Goal: Task Accomplishment & Management: Complete application form

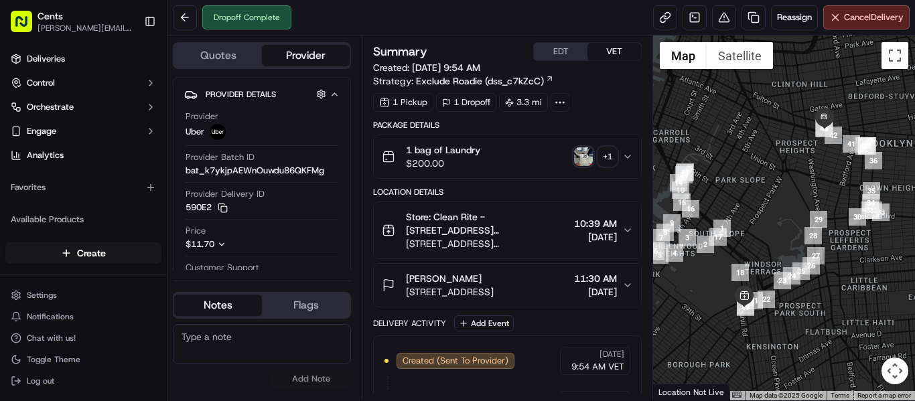
click at [574, 287] on span "09/16/2025" at bounding box center [595, 291] width 43 height 13
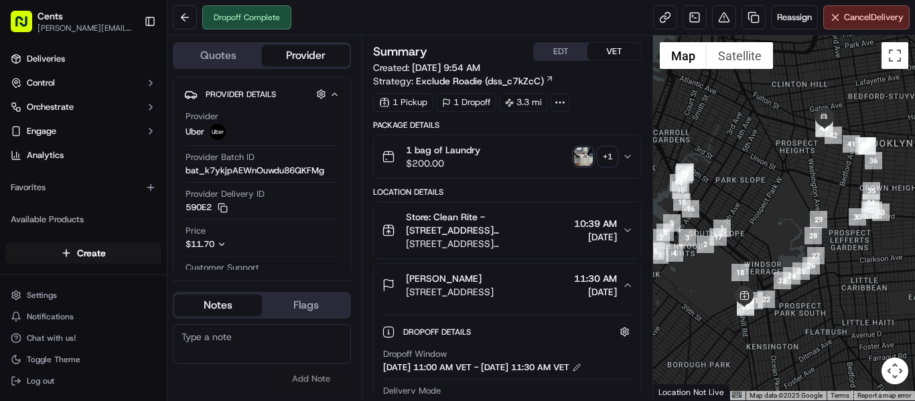
scroll to position [67, 0]
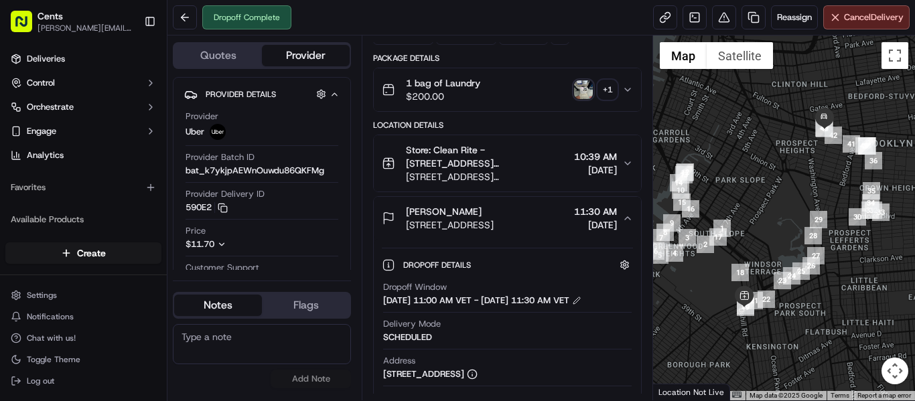
click at [435, 225] on span "102 Lefferts Place, Brooklyn, NY 11238, US" at bounding box center [450, 224] width 88 height 13
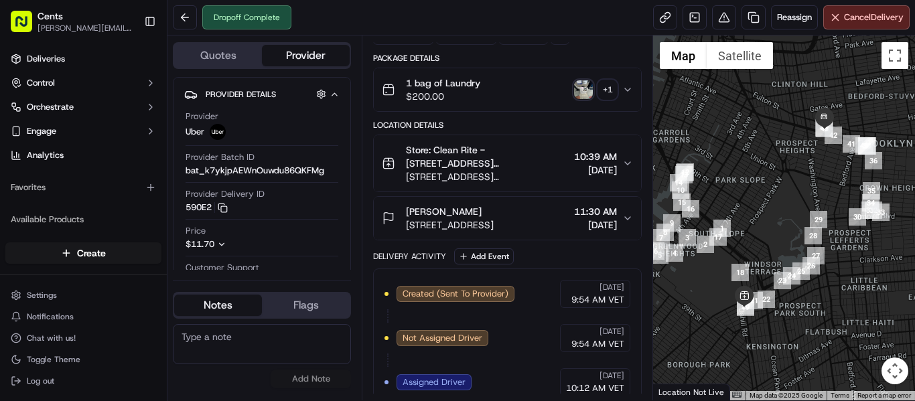
click at [454, 224] on span "102 Lefferts Place, Brooklyn, NY 11238, US" at bounding box center [450, 224] width 88 height 13
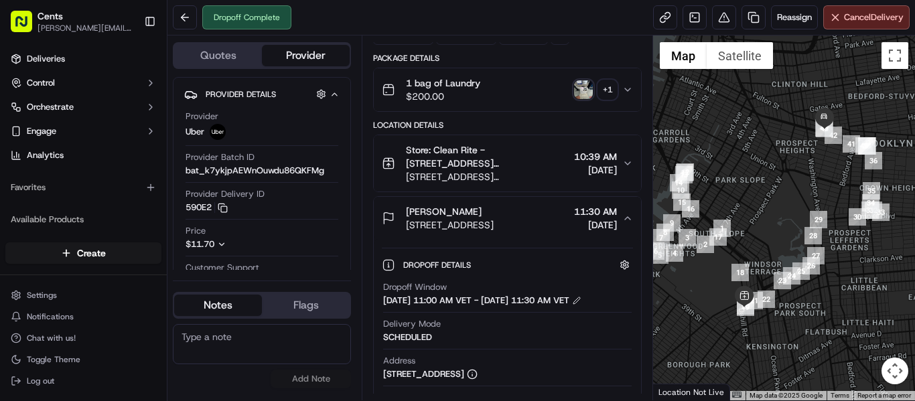
drag, startPoint x: 404, startPoint y: 226, endPoint x: 552, endPoint y: 228, distance: 148.1
click at [494, 228] on div "Hannah Pivo 102 Lefferts Place, Brooklyn, NY 11238, US" at bounding box center [438, 218] width 112 height 27
copy span "102 Lefferts Place, Brooklyn, NY"
click at [494, 208] on div "[PERSON_NAME]" at bounding box center [450, 211] width 88 height 13
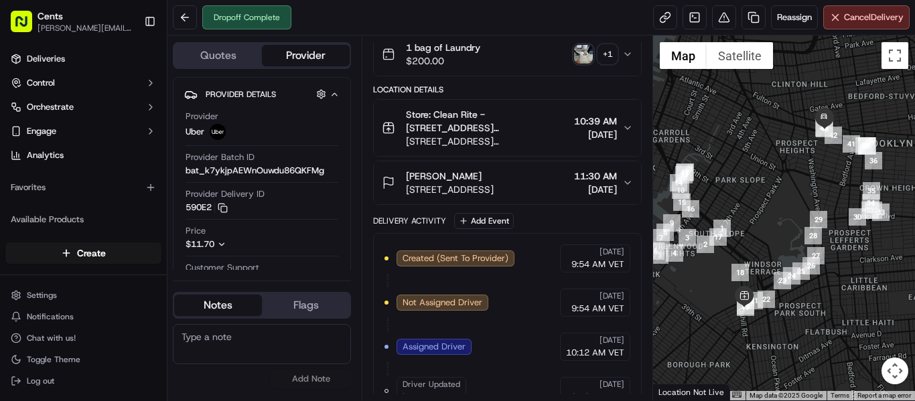
scroll to position [134, 0]
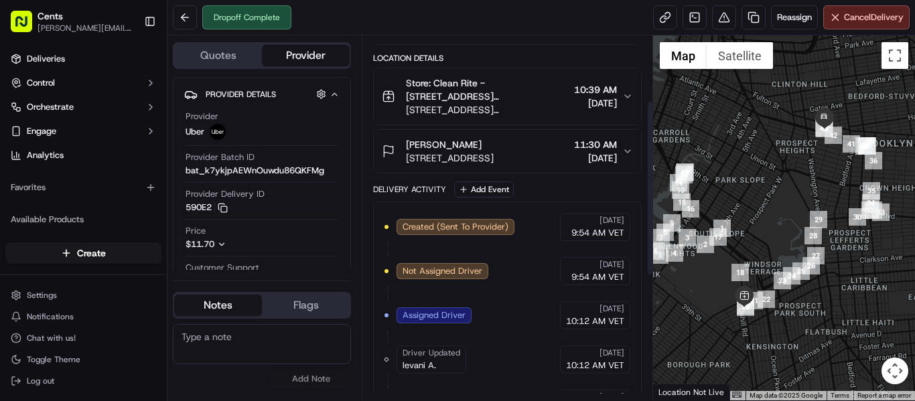
click at [600, 140] on span "11:30 AM" at bounding box center [595, 144] width 43 height 13
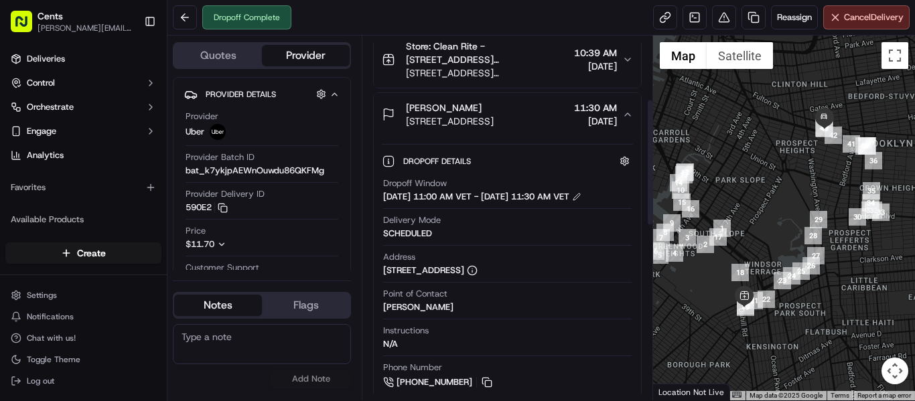
scroll to position [268, 0]
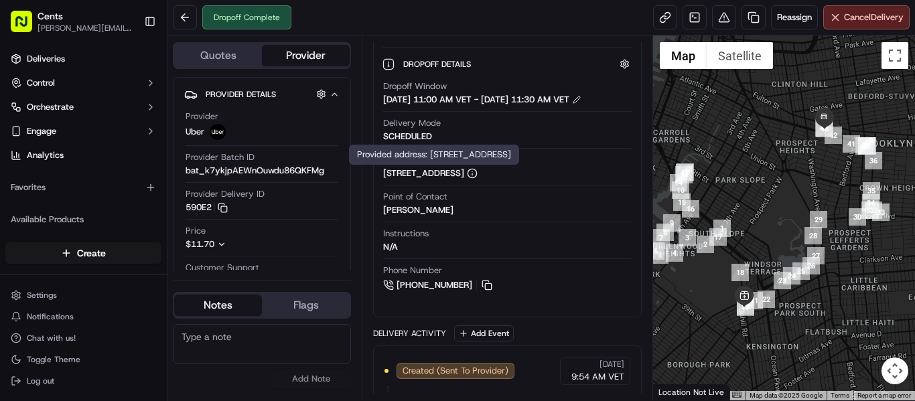
click at [478, 180] on div "102 Lefferts Place, Brooklyn, NY 11238, US" at bounding box center [430, 173] width 94 height 12
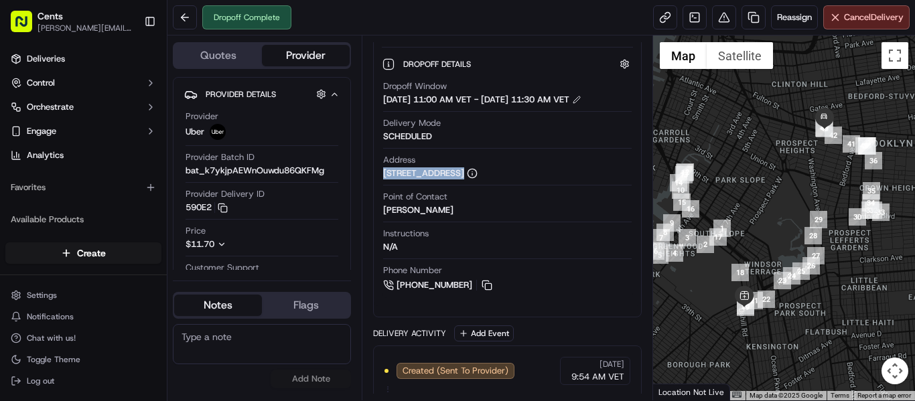
click at [478, 180] on div "102 Lefferts Place, Brooklyn, NY 11238, US" at bounding box center [430, 173] width 94 height 12
copy div "102 Lefferts Place, Brooklyn, NY 11238, US"
click at [186, 21] on button at bounding box center [185, 17] width 24 height 24
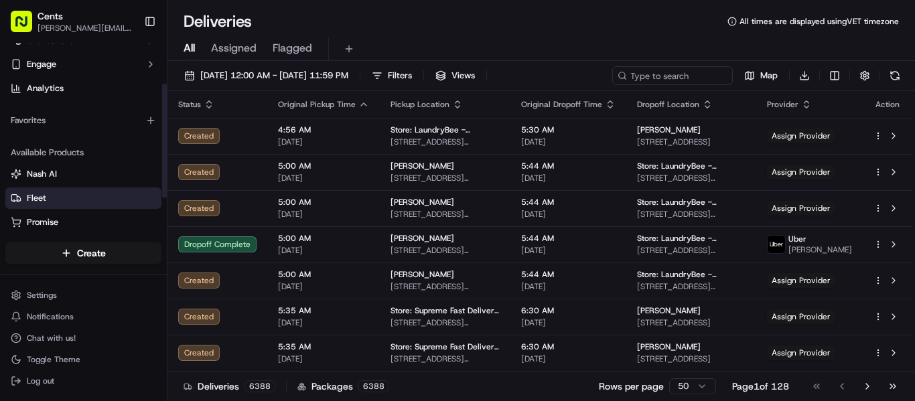
scroll to position [122, 0]
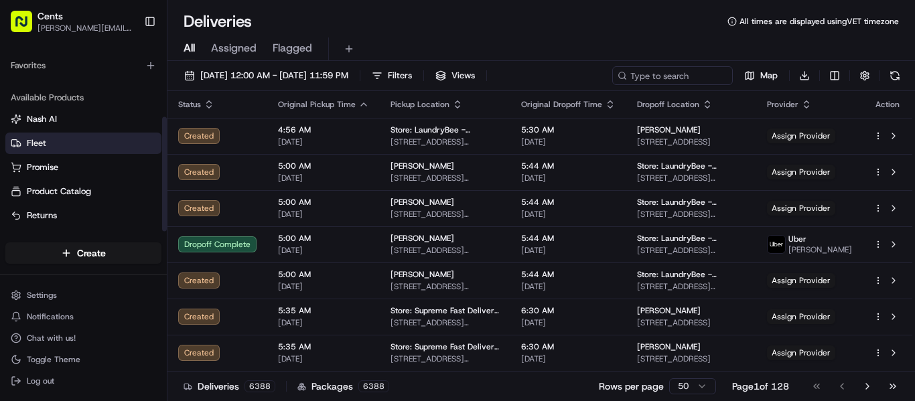
click at [65, 149] on button "Fleet" at bounding box center [83, 143] width 156 height 21
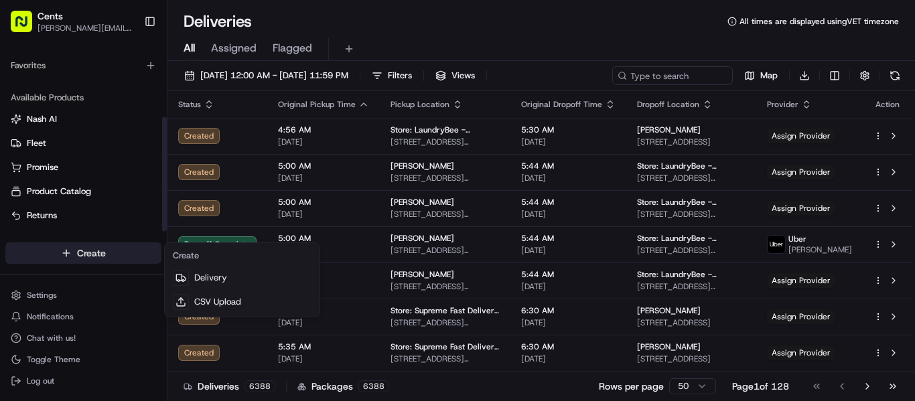
click at [111, 260] on html "Cents gabriel.camarena@trycents.com Toggle Sidebar Deliveries Control Orchestra…" at bounding box center [457, 200] width 915 height 401
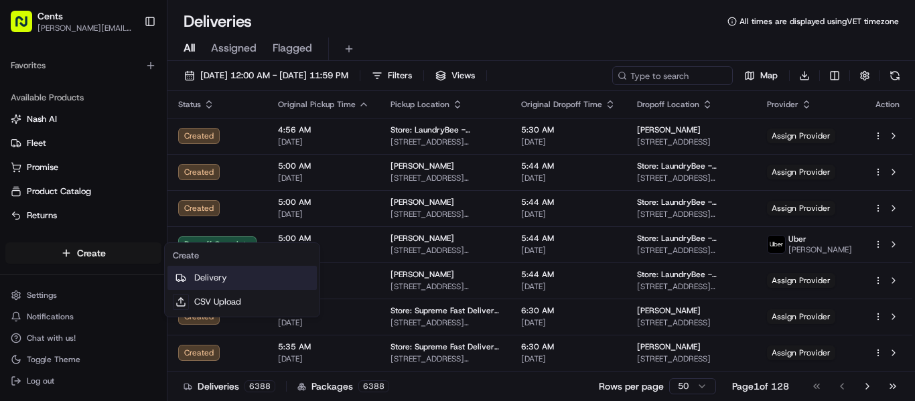
click at [222, 277] on link "Delivery" at bounding box center [241, 278] width 149 height 24
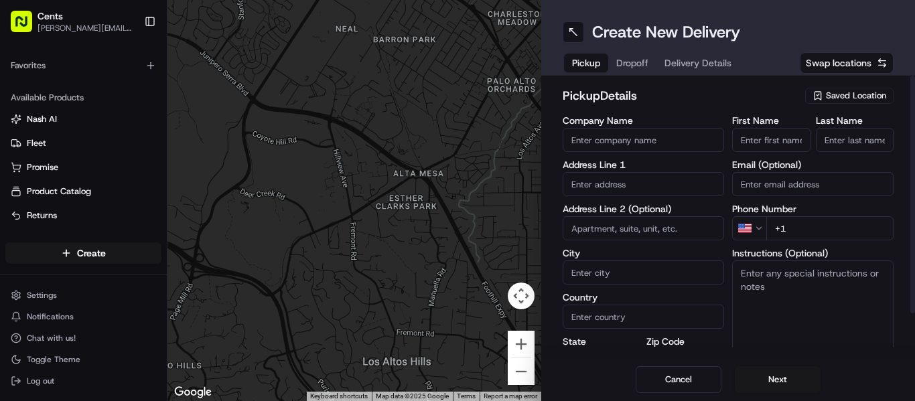
click at [681, 138] on input "Company Name" at bounding box center [643, 140] width 161 height 24
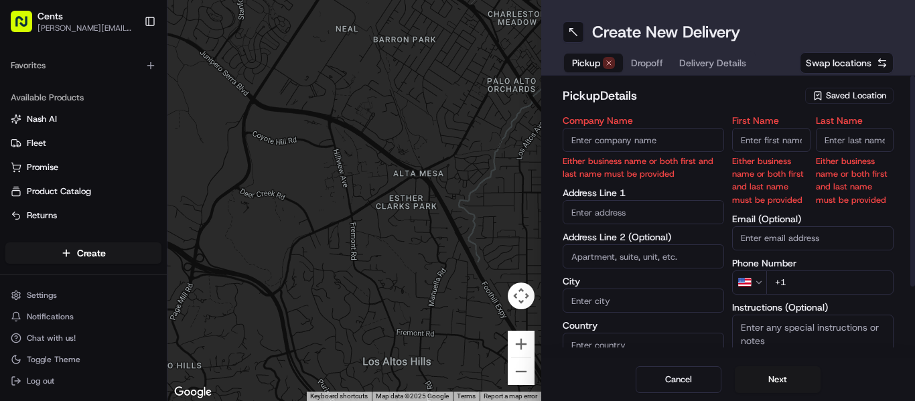
click at [676, 148] on input "Company Name" at bounding box center [643, 140] width 161 height 24
type input "Clean Rite Center"
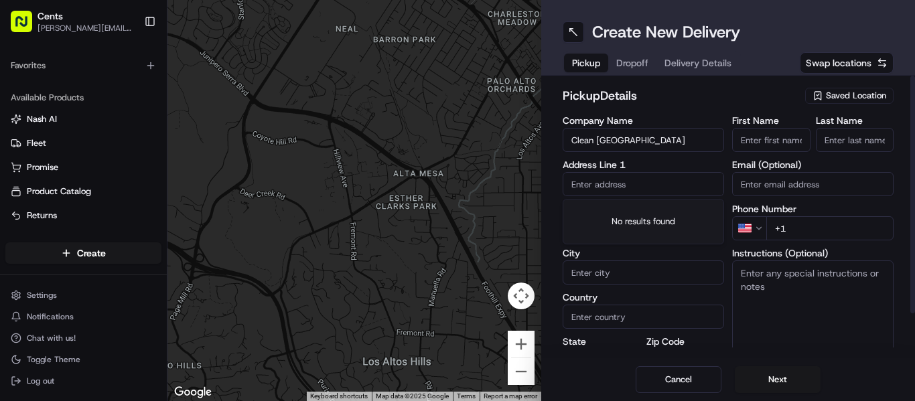
click at [786, 151] on input "First Name" at bounding box center [771, 140] width 78 height 24
type input "Nicole"
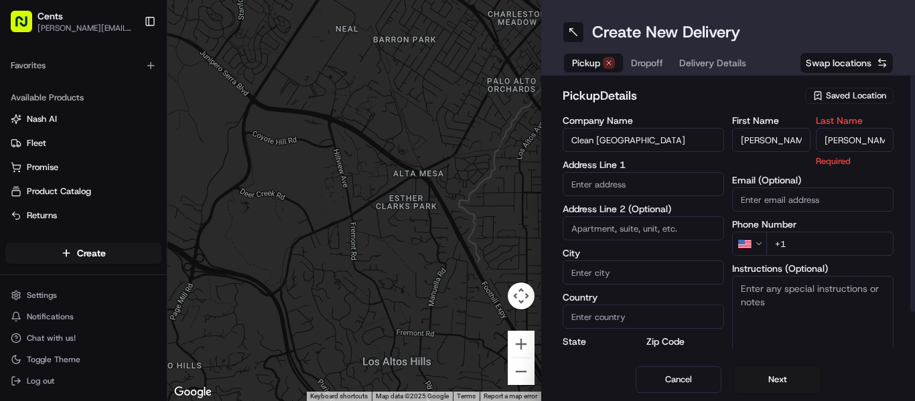
type input "Dana"
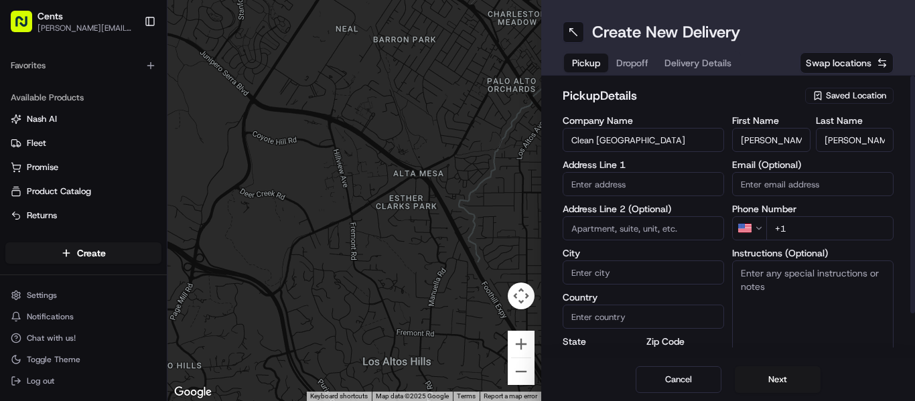
click at [663, 190] on input "text" at bounding box center [643, 184] width 161 height 24
paste input "1275 Pacific StBrooklyn, NY 11216"
click at [811, 339] on textarea "Instructions (Optional)" at bounding box center [812, 311] width 161 height 100
drag, startPoint x: 631, startPoint y: 184, endPoint x: 645, endPoint y: 186, distance: 14.3
click at [645, 186] on input "1275 Pacific StBrooklyn, NY 11216" at bounding box center [643, 184] width 161 height 24
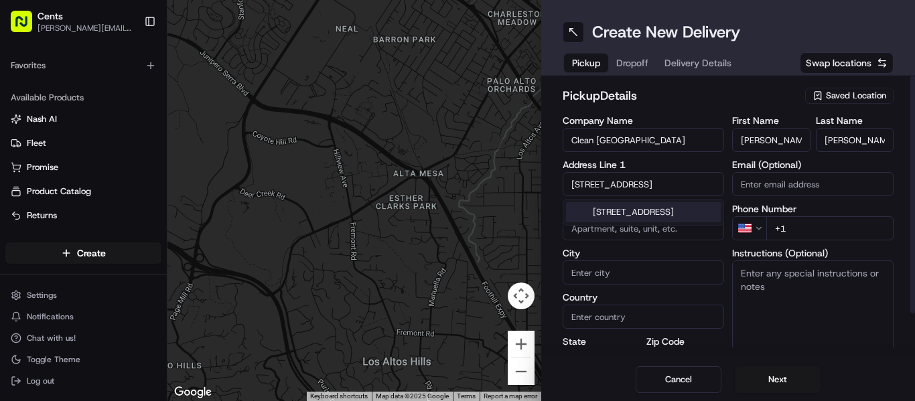
click at [645, 186] on input "1275 Pacific StBrooklyn, NY 11216" at bounding box center [643, 184] width 161 height 24
drag, startPoint x: 634, startPoint y: 184, endPoint x: 667, endPoint y: 186, distance: 32.9
click at [667, 186] on input "1275 Pacific StBrooklyn, NY 11216" at bounding box center [643, 184] width 161 height 24
type input "1275 Pacific St, NY 11216"
click at [630, 280] on input "City" at bounding box center [643, 273] width 161 height 24
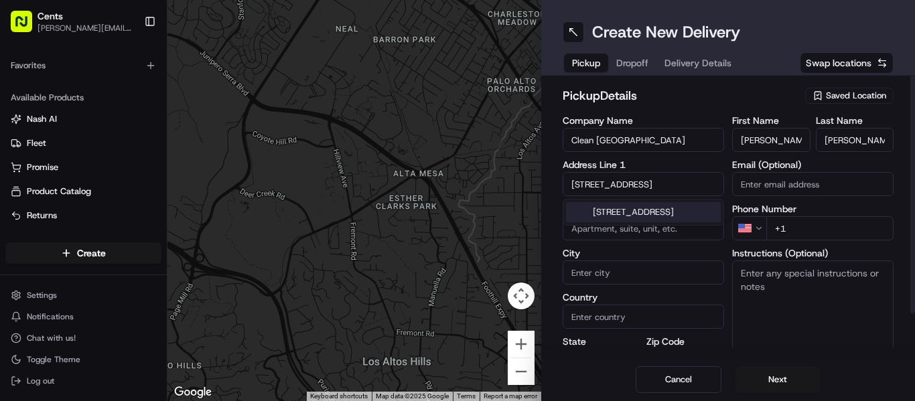
paste input "Brooklyn"
type input "Brooklyn"
click at [633, 308] on input "Country" at bounding box center [643, 317] width 161 height 24
type input "New York"
click at [818, 231] on input "+1" at bounding box center [829, 228] width 127 height 24
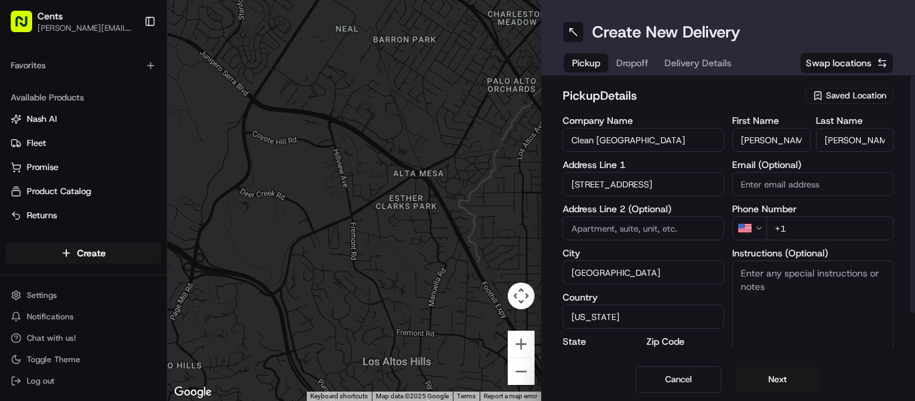
paste input "845 213 3845"
type input "+1 845 213 3845"
click at [835, 301] on textarea "Instructions (Optional)" at bounding box center [812, 311] width 161 height 100
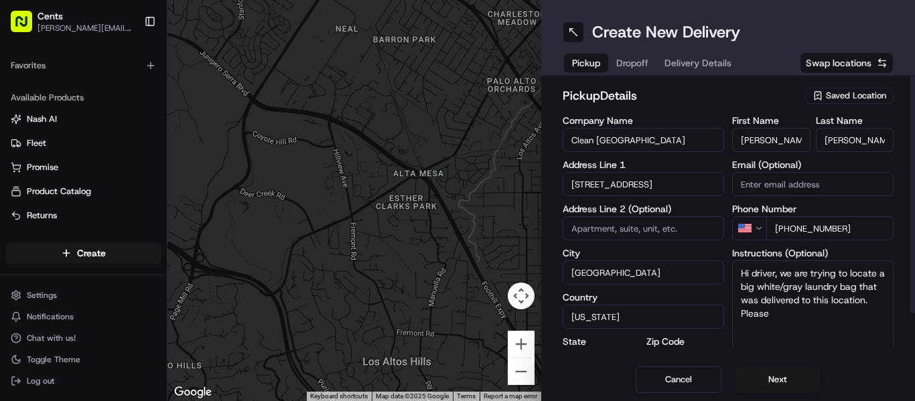
click at [828, 317] on textarea "Hi driver, we are trying to locate a big white/gray laundry bag that was delive…" at bounding box center [812, 311] width 161 height 100
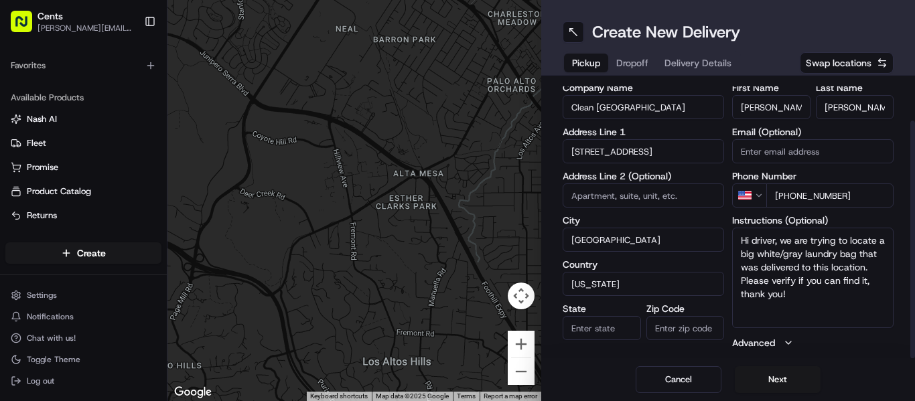
scroll to position [50, 0]
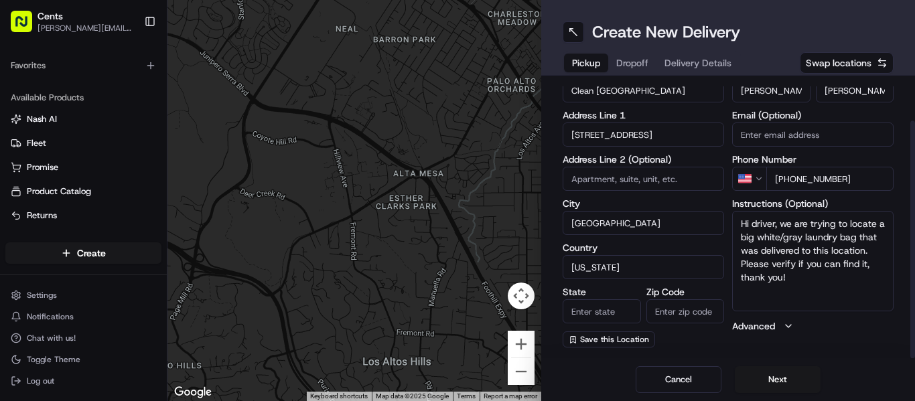
type textarea "Hi driver, we are trying to locate a big white/gray laundry bag that was delive…"
click at [792, 329] on icon "button" at bounding box center [788, 326] width 11 height 11
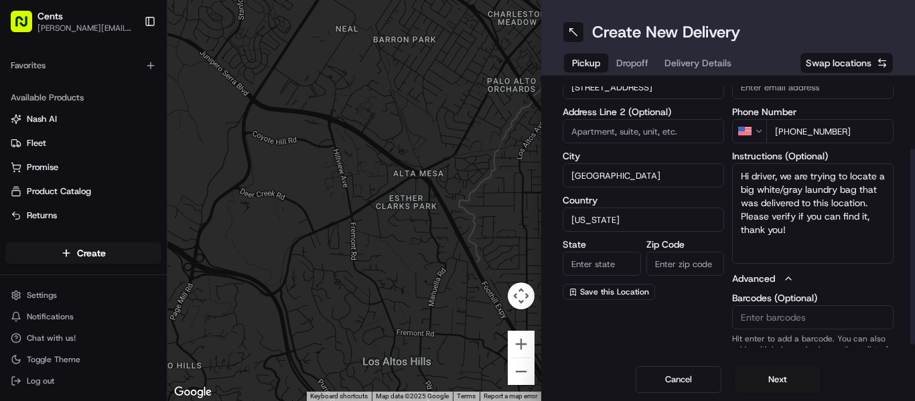
scroll to position [115, 0]
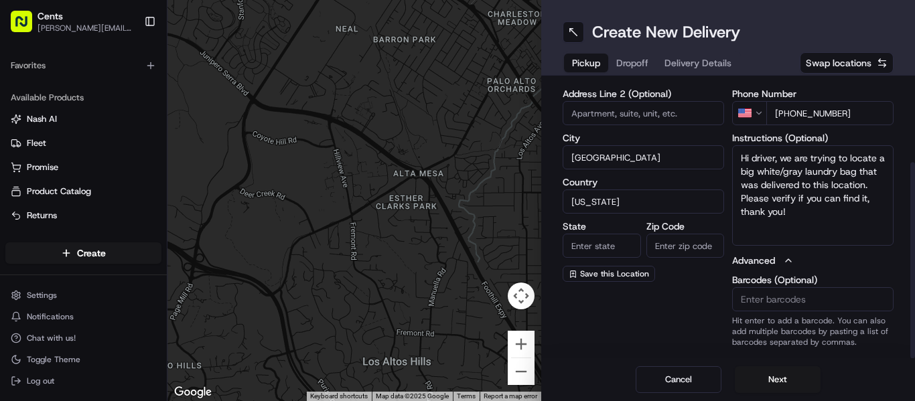
click at [786, 265] on icon "button" at bounding box center [788, 260] width 11 height 11
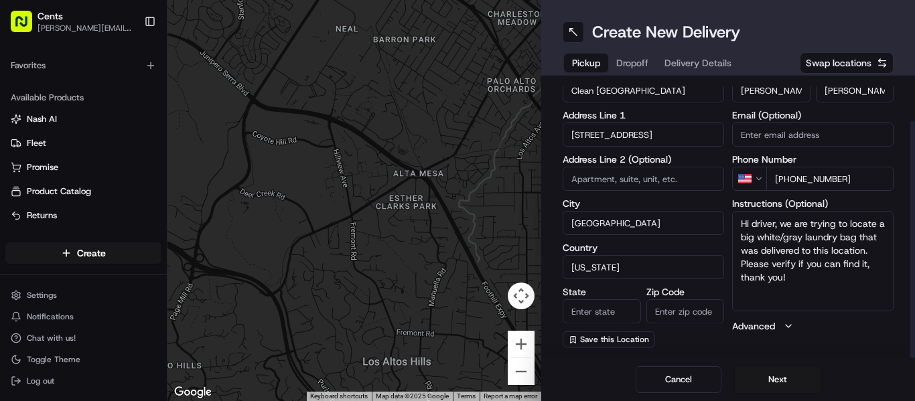
scroll to position [50, 0]
drag, startPoint x: 627, startPoint y: 272, endPoint x: 504, endPoint y: 261, distance: 123.7
click at [504, 261] on div "← Move left → Move right ↑ Move up ↓ Move down + Zoom in - Zoom out Home Jump l…" at bounding box center [541, 200] width 748 height 401
type input "U"
type input "united"
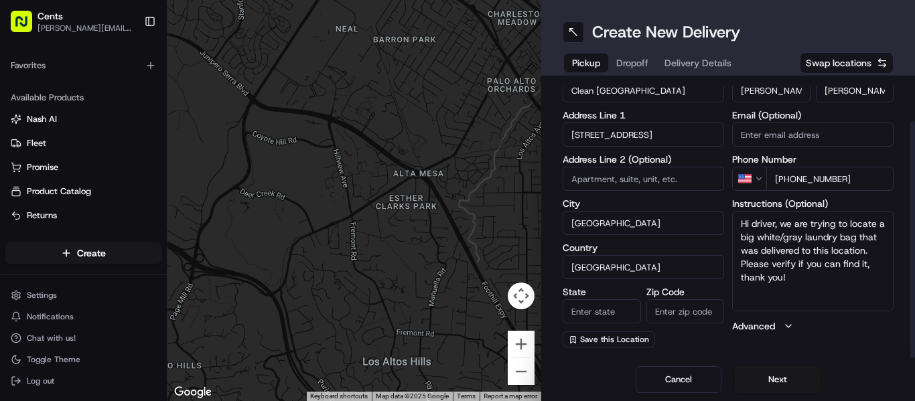
type input "USA"
click at [597, 307] on input "State" at bounding box center [602, 311] width 78 height 24
type input "New York"
click at [672, 137] on input "1275 Pacific St, NY 11216" at bounding box center [643, 135] width 161 height 24
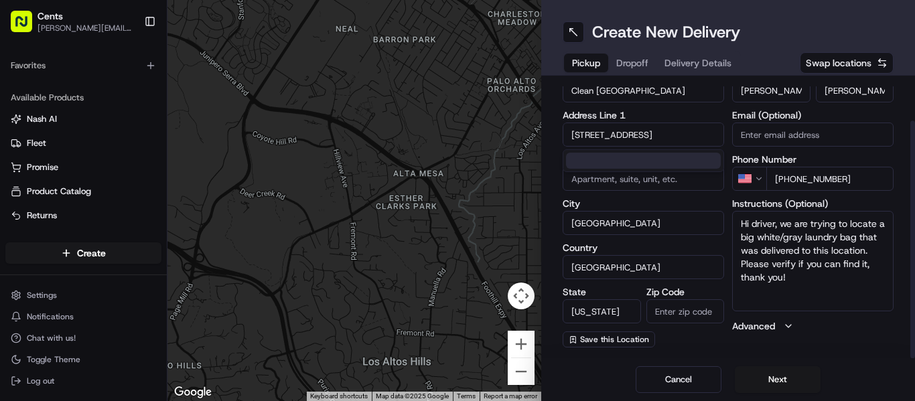
type input "1275 Pacific St, NY"
click at [696, 309] on input "Zip Code" at bounding box center [685, 311] width 78 height 24
paste input "11216"
type input "11216"
click at [643, 131] on input "1275 Pacific St, NY" at bounding box center [643, 135] width 161 height 24
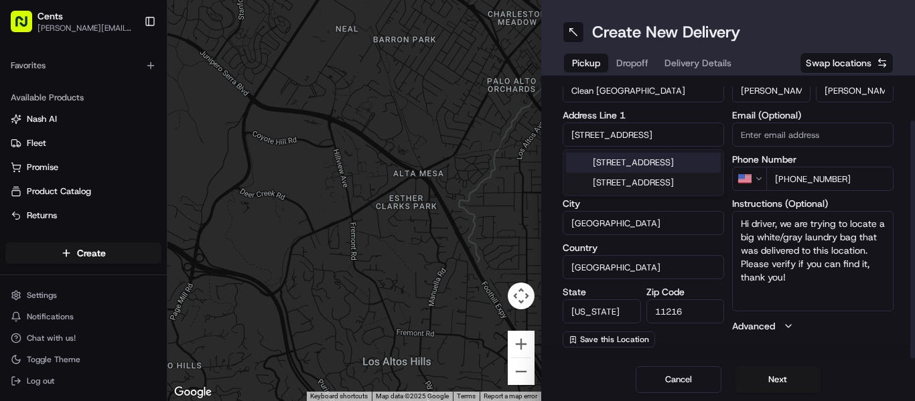
click at [643, 131] on input "1275 Pacific St, NY" at bounding box center [643, 135] width 161 height 24
click at [663, 134] on input "1275 Pacific St, NY" at bounding box center [643, 135] width 161 height 24
paste input "11216"
click at [687, 163] on div "1275 Pacific St, NY, 11216" at bounding box center [643, 163] width 155 height 20
type input "[STREET_ADDRESS]"
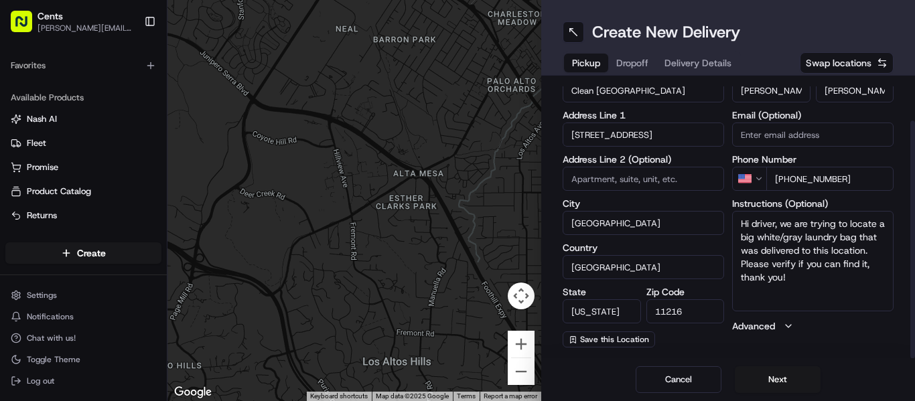
type input "United States"
type input "NY"
type input "1275 Pacific Street"
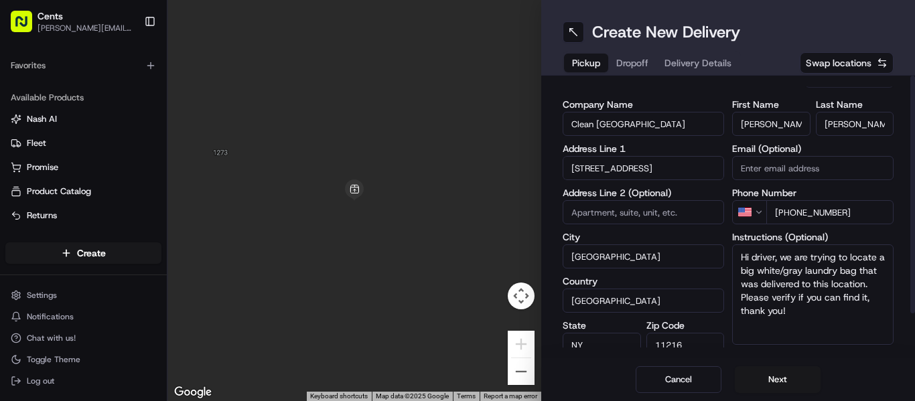
scroll to position [0, 0]
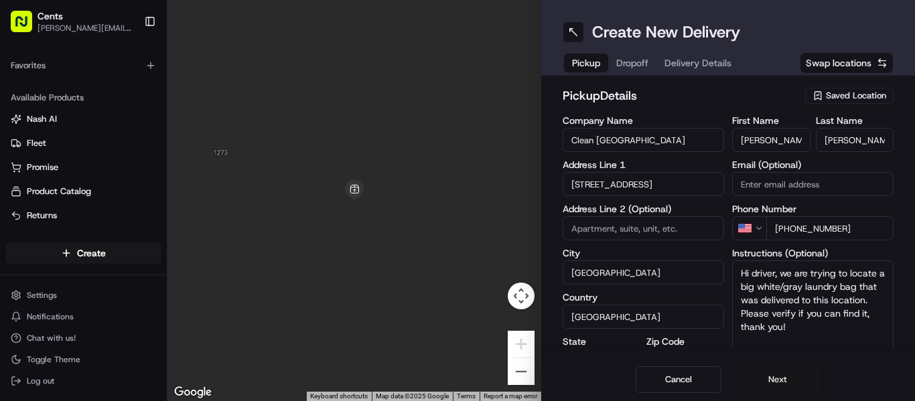
click at [794, 383] on button "Next" at bounding box center [778, 379] width 86 height 27
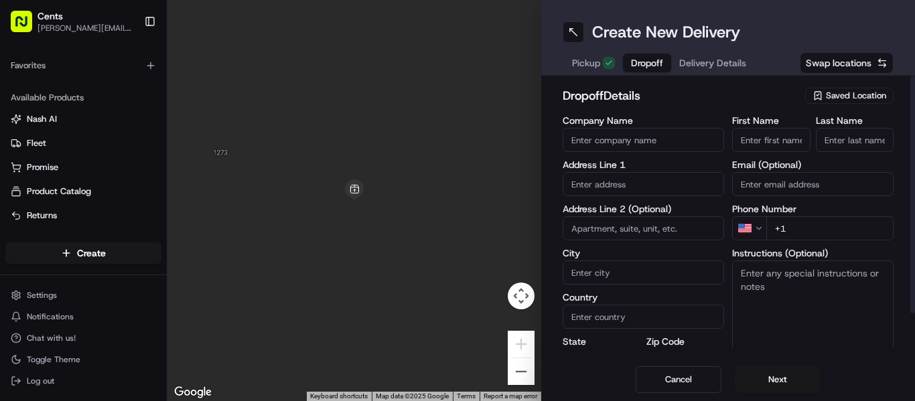
click at [640, 140] on input "Company Name" at bounding box center [643, 140] width 161 height 24
type input "Housegol"
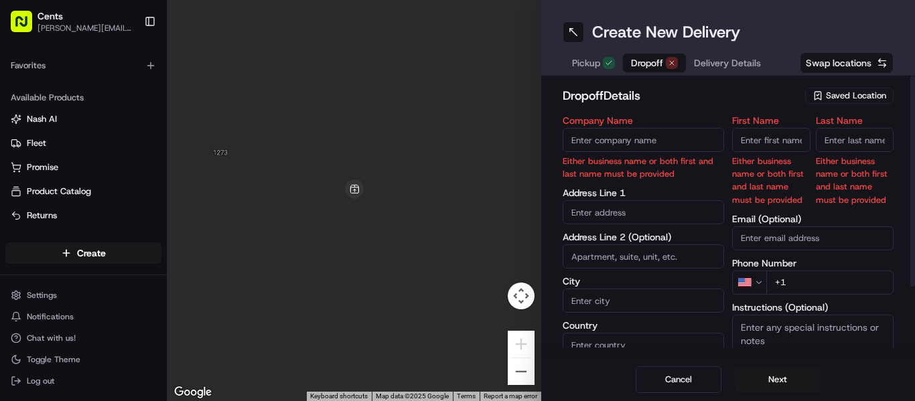
click at [652, 140] on input "Company Name" at bounding box center [643, 140] width 161 height 24
paste input "[PERSON_NAME]"
type input "[PERSON_NAME]"
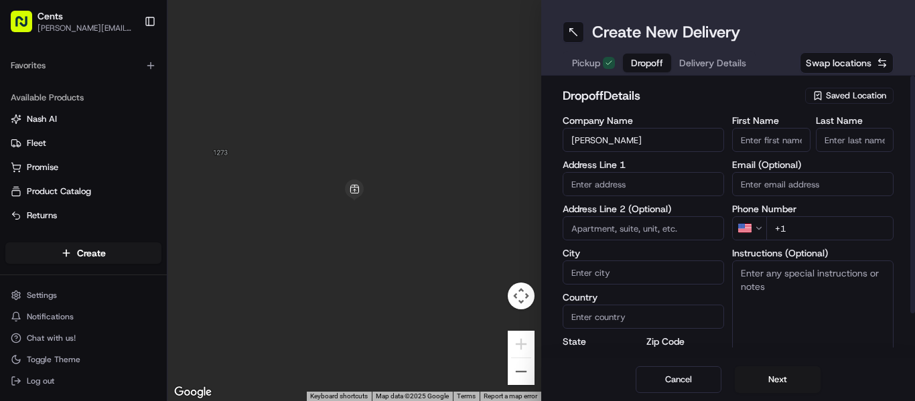
click at [779, 145] on input "First Name" at bounding box center [771, 140] width 78 height 24
paste input "[PERSON_NAME]"
click at [784, 141] on input "[PERSON_NAME]" at bounding box center [771, 140] width 78 height 24
type input "Hannah"
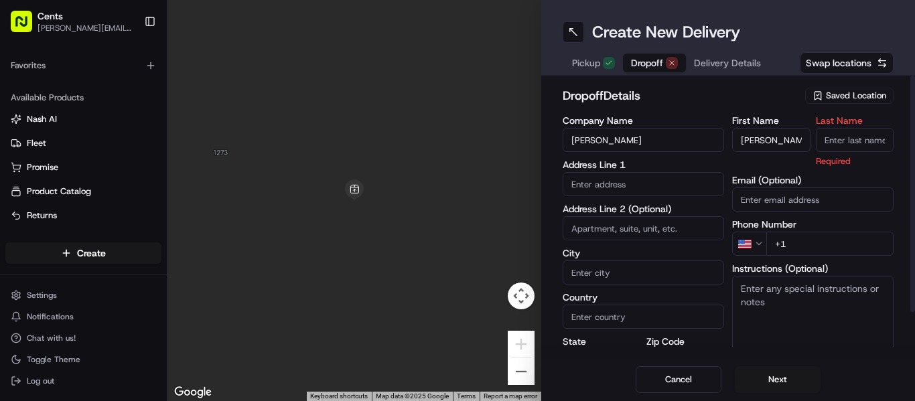
click at [869, 146] on input "Last Name" at bounding box center [855, 140] width 78 height 24
paste input "Pivo"
type input "Pivo"
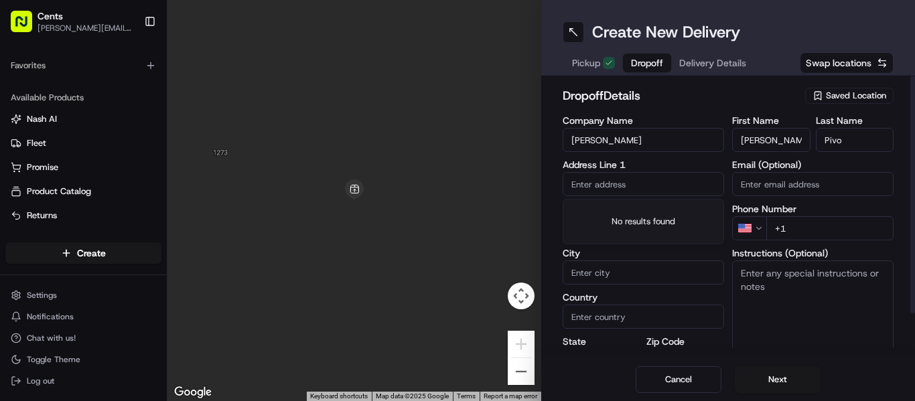
click at [652, 180] on input "text" at bounding box center [643, 184] width 161 height 24
paste input "102 Lefferts Place, Brooklyn, NY 11238, US"
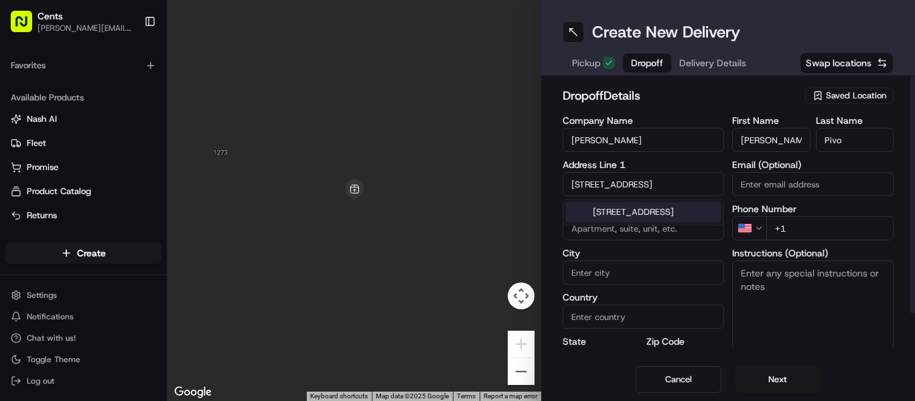
click at [648, 219] on div "102 Lefferts Place, Brooklyn, NY 11238, USA" at bounding box center [643, 212] width 155 height 20
type input "[STREET_ADDRESS][PERSON_NAME]"
type input "Brooklyn"
type input "United States"
type input "NY"
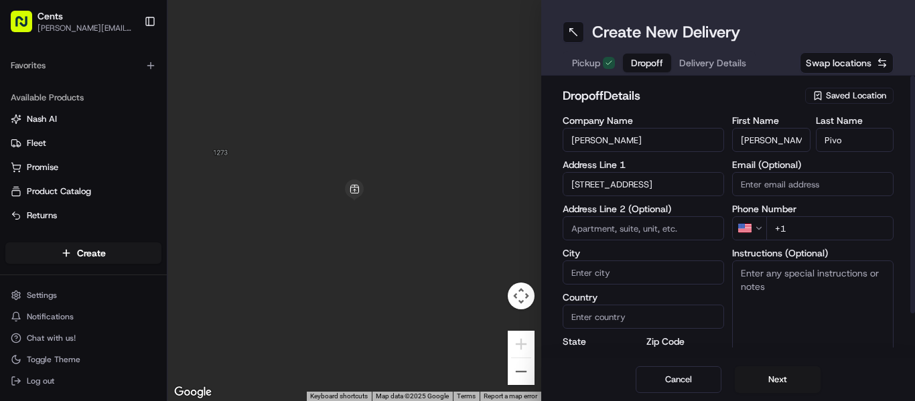
type input "11238"
type input "102 Lefferts Place"
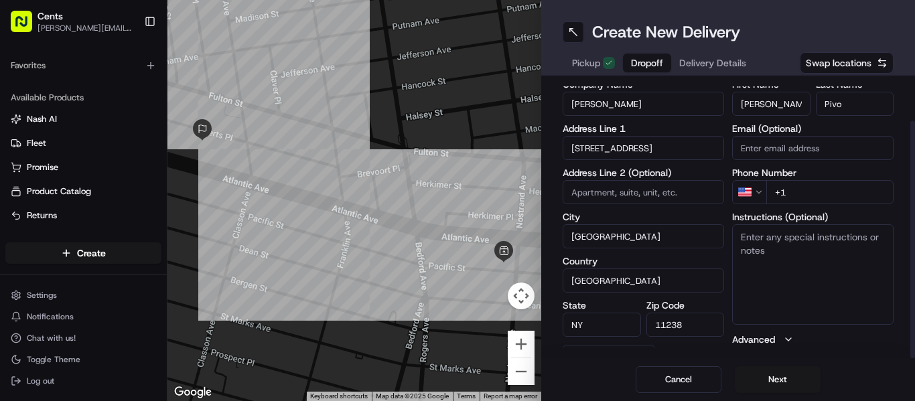
scroll to position [50, 0]
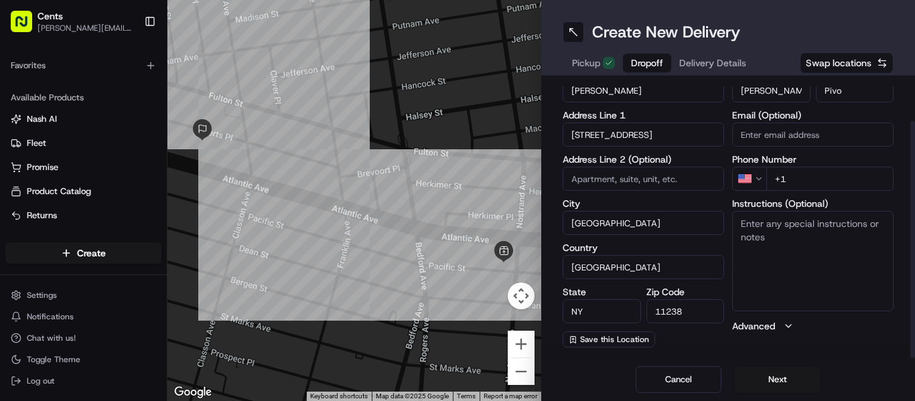
click at [813, 174] on input "+1" at bounding box center [829, 179] width 127 height 24
paste input "tel"
click at [842, 180] on input "+1" at bounding box center [829, 179] width 127 height 24
click at [799, 176] on input "+1" at bounding box center [829, 179] width 127 height 24
paste input "tel"
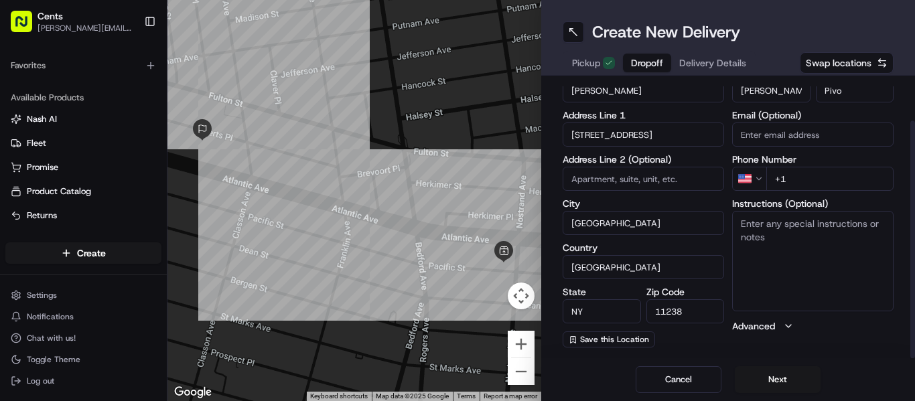
click at [792, 178] on input "+1" at bounding box center [829, 179] width 127 height 24
click at [761, 185] on html "Cents gabriel.camarena@trycents.com Toggle Sidebar Deliveries Control Orchestra…" at bounding box center [457, 200] width 915 height 401
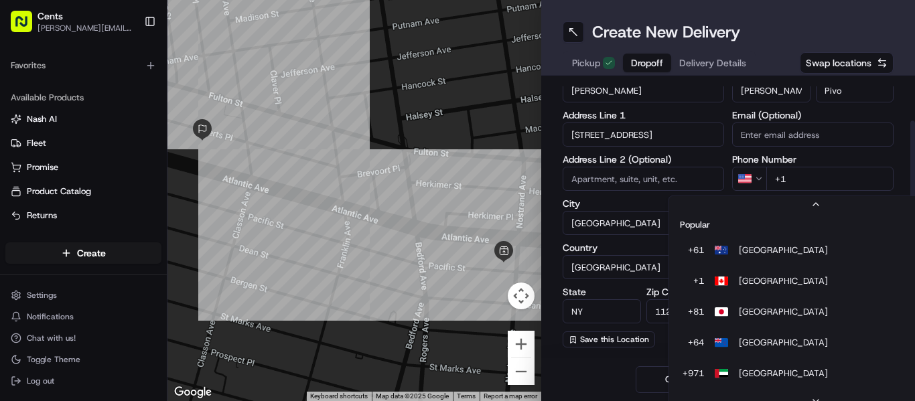
scroll to position [58, 0]
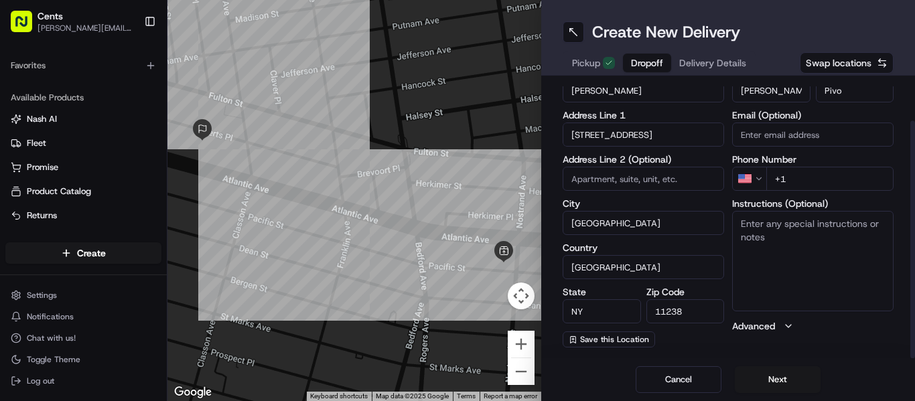
click at [818, 174] on input "+1" at bounding box center [829, 179] width 127 height 24
paste input "tel"
click at [848, 175] on input "+1" at bounding box center [829, 179] width 127 height 24
paste input "tel"
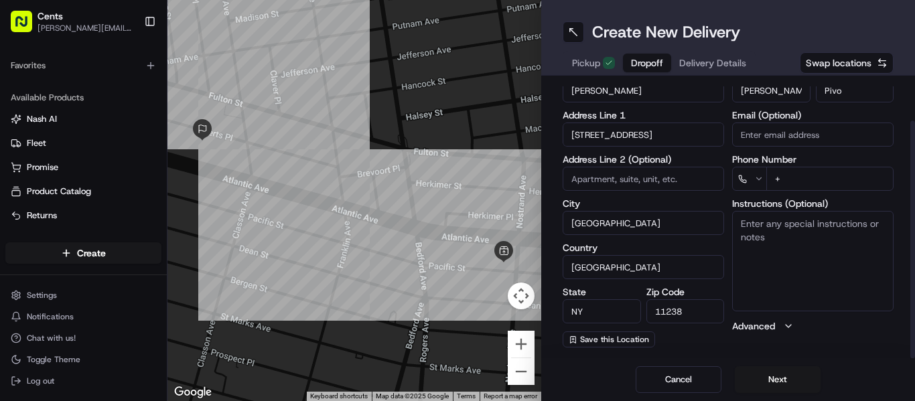
paste input "tel"
type input "+"
click at [825, 259] on textarea "Instructions (Optional)" at bounding box center [812, 261] width 161 height 100
paste textarea "+15204959060"
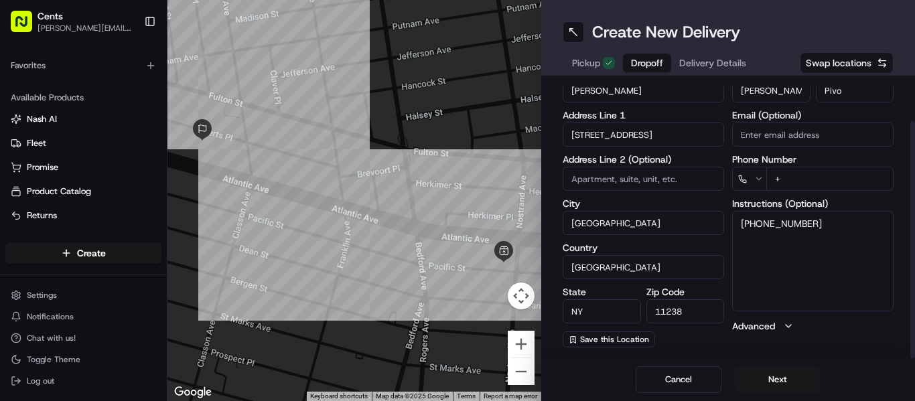
drag, startPoint x: 819, startPoint y: 222, endPoint x: 748, endPoint y: 222, distance: 71.0
click at [748, 222] on textarea "+15204959060" at bounding box center [812, 261] width 161 height 100
type textarea "+15204959060"
click at [824, 176] on input "+" at bounding box center [829, 179] width 127 height 24
paste input "1 520 495 9060"
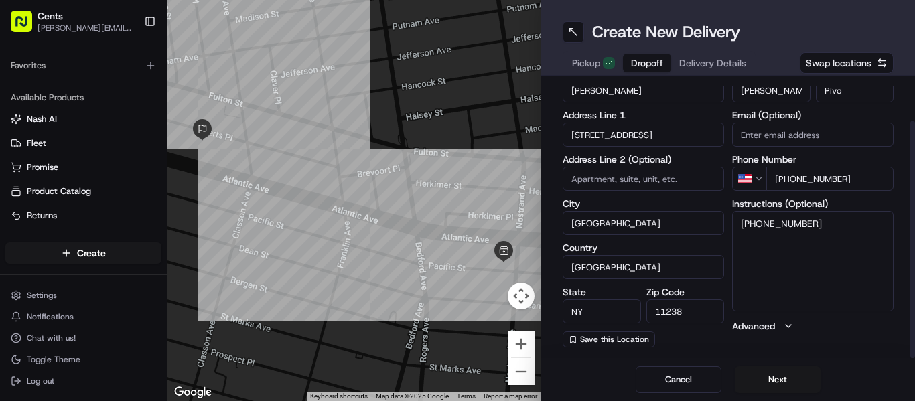
type input "+1 520 495 9060"
click at [812, 257] on textarea "+15204959060" at bounding box center [812, 261] width 161 height 100
click at [734, 222] on textarea "+15204959060" at bounding box center [812, 261] width 161 height 100
click at [849, 243] on textarea "Please call me or text me, I'm trying to locate the laundy bag!" at bounding box center [812, 261] width 161 height 100
click at [849, 269] on textarea "Please call me or text me, I'm trying to locate the laundry bag!" at bounding box center [812, 261] width 161 height 100
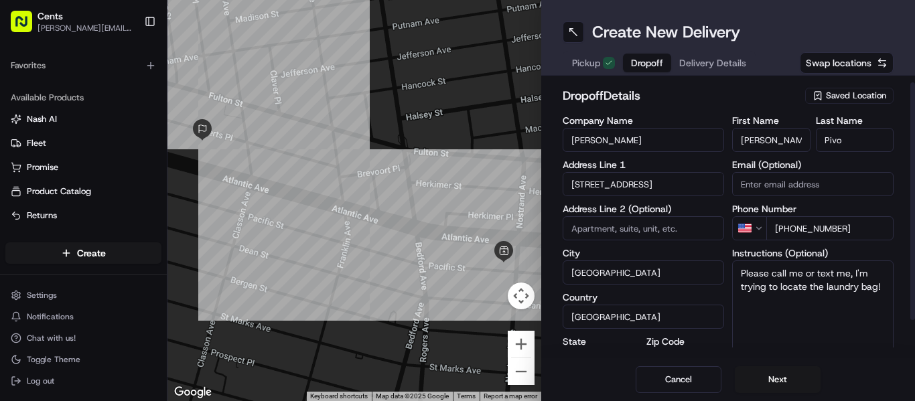
scroll to position [50, 0]
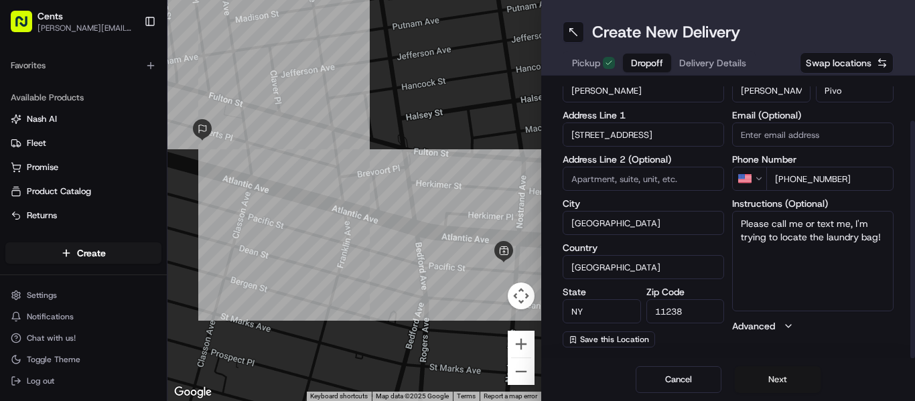
type textarea "Please call me or text me, I'm trying to locate the laundry bag!"
click at [775, 381] on button "Next" at bounding box center [778, 379] width 86 height 27
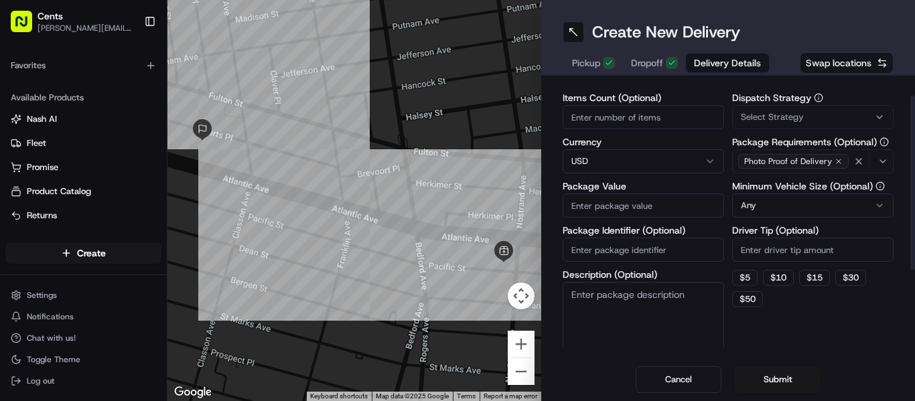
scroll to position [0, 0]
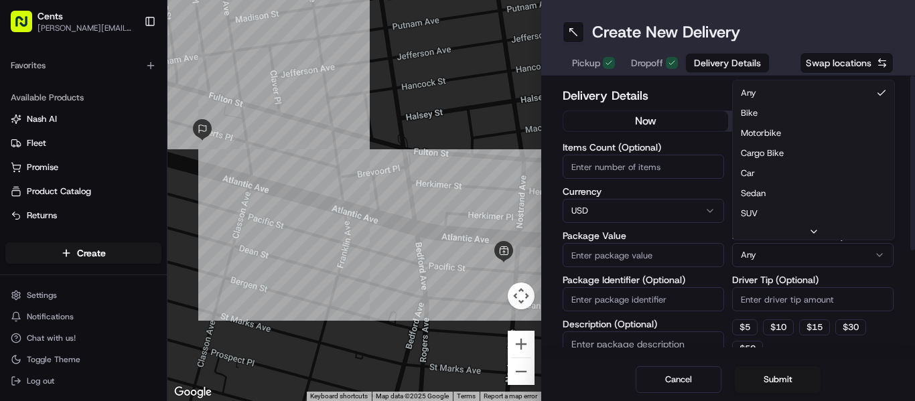
click at [882, 253] on html "Cents gabriel.camarena@trycents.com Toggle Sidebar Deliveries Control Orchestra…" at bounding box center [457, 200] width 915 height 401
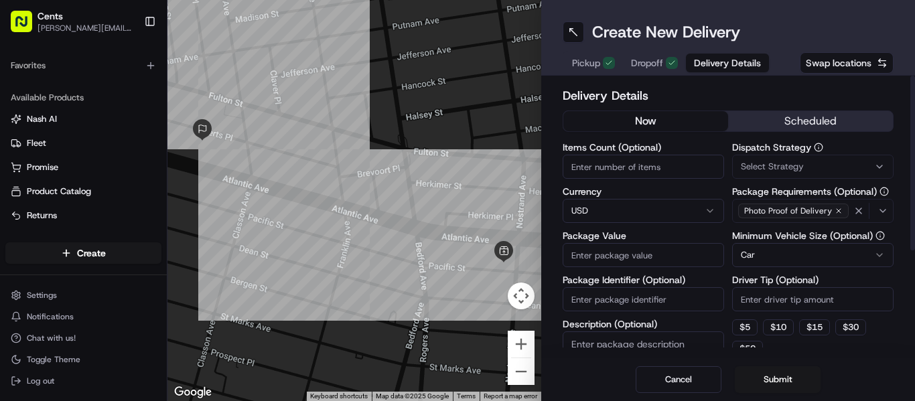
click at [652, 169] on input "Items Count (Optional)" at bounding box center [643, 167] width 161 height 24
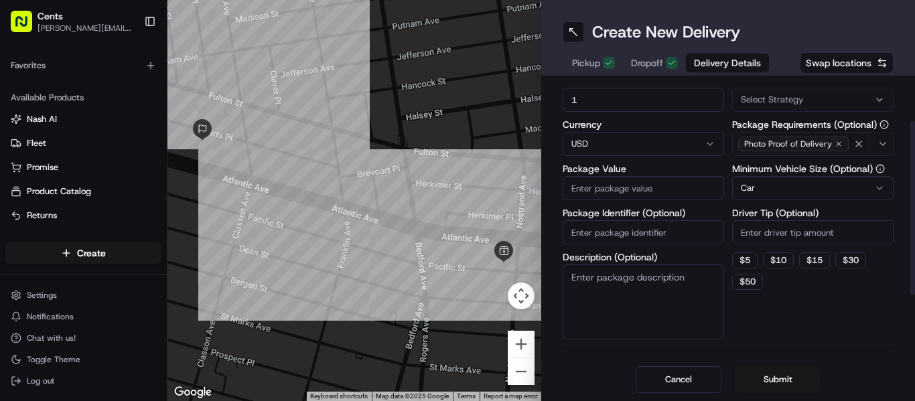
type input "1"
click at [669, 193] on input "Package Value" at bounding box center [643, 188] width 161 height 24
type input "200"
click at [673, 234] on input "Package Identifier (Optional)" at bounding box center [643, 232] width 161 height 24
paste input "gray"
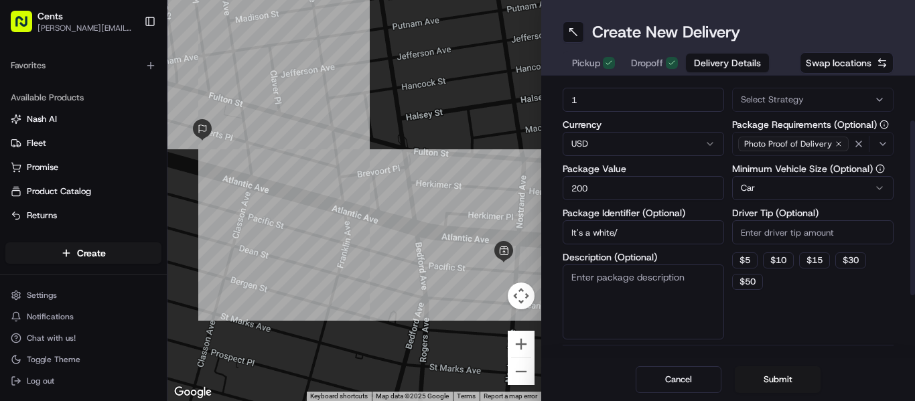
paste input "gray"
type input "It's a white/gray laundry bag"
click at [687, 292] on textarea "Description (Optional)" at bounding box center [643, 302] width 161 height 75
type textarea "T"
paste textarea "It's a white/gray laundry bag"
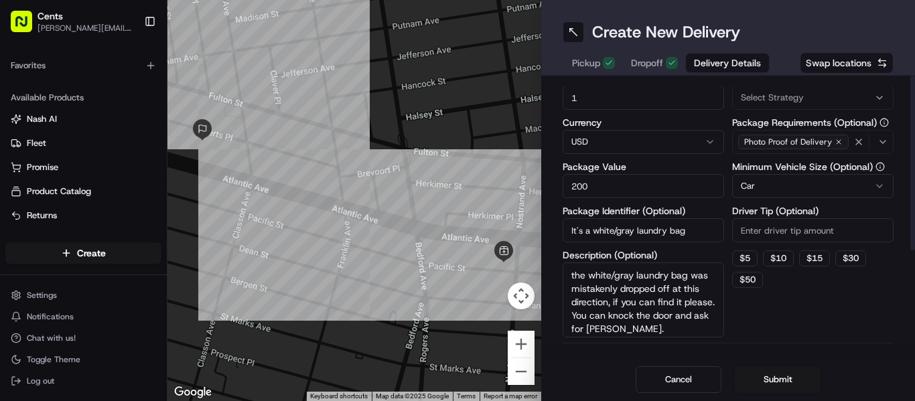
scroll to position [0, 0]
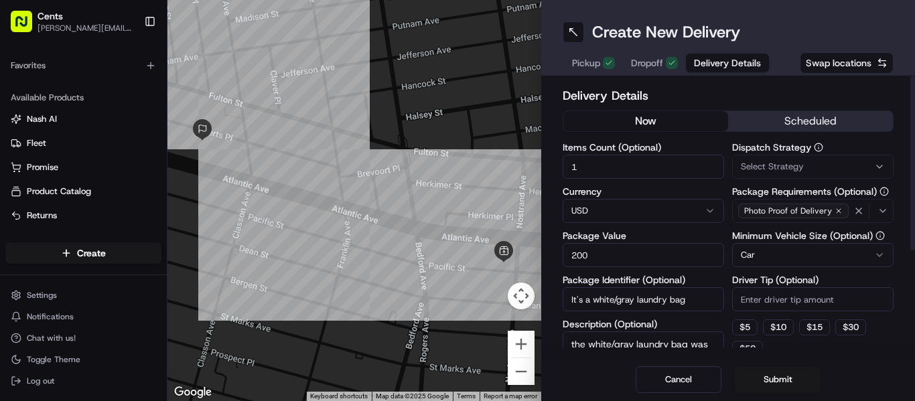
type textarea "the white/gray laundry bag was mistakenly dropped off at this direction, if you…"
click at [685, 127] on button "now" at bounding box center [645, 121] width 165 height 20
click at [667, 122] on button "now" at bounding box center [645, 121] width 165 height 20
click at [786, 169] on span "Select Strategy" at bounding box center [772, 167] width 63 height 12
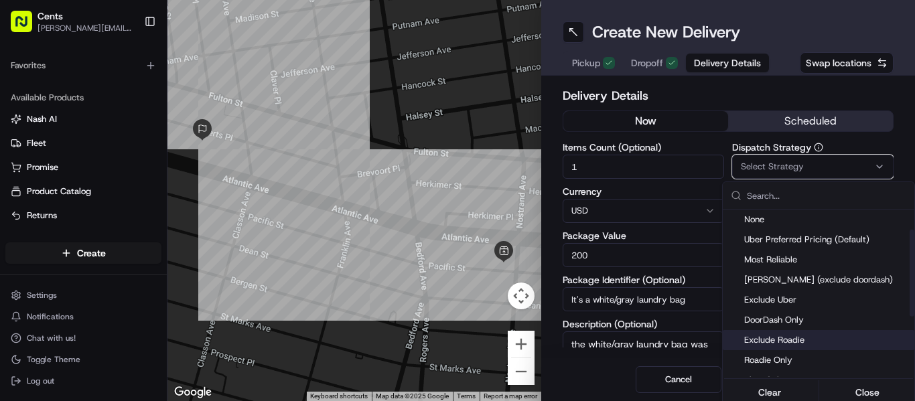
scroll to position [67, 0]
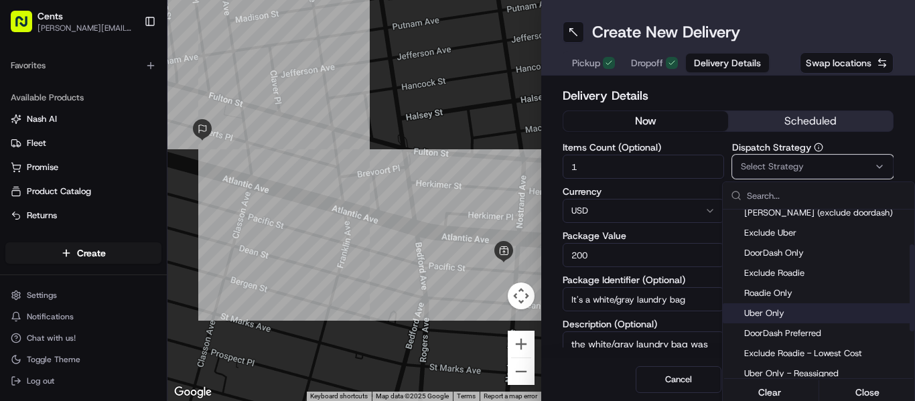
click at [811, 314] on span "Uber Only" at bounding box center [826, 313] width 165 height 12
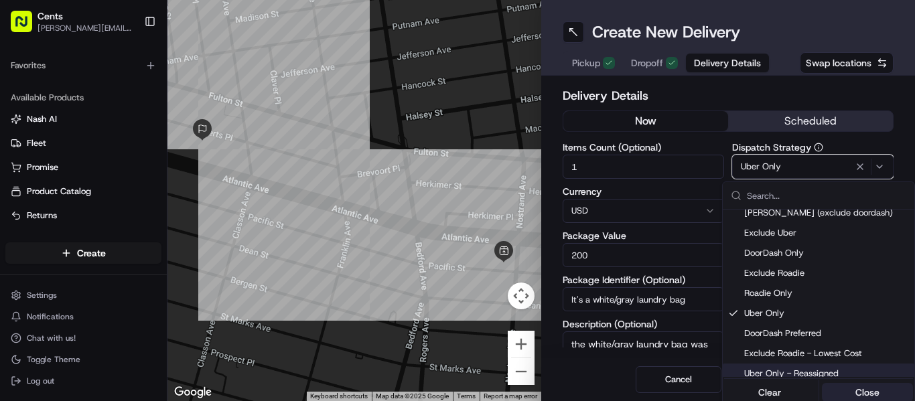
click at [841, 387] on button "Close" at bounding box center [868, 392] width 92 height 19
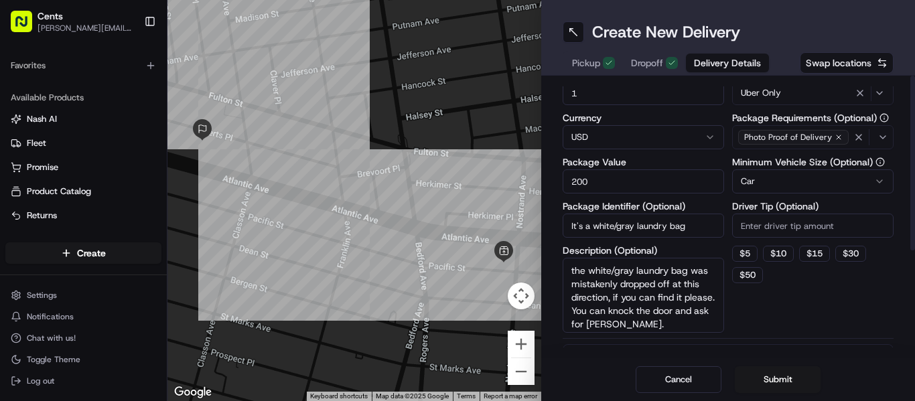
scroll to position [161, 0]
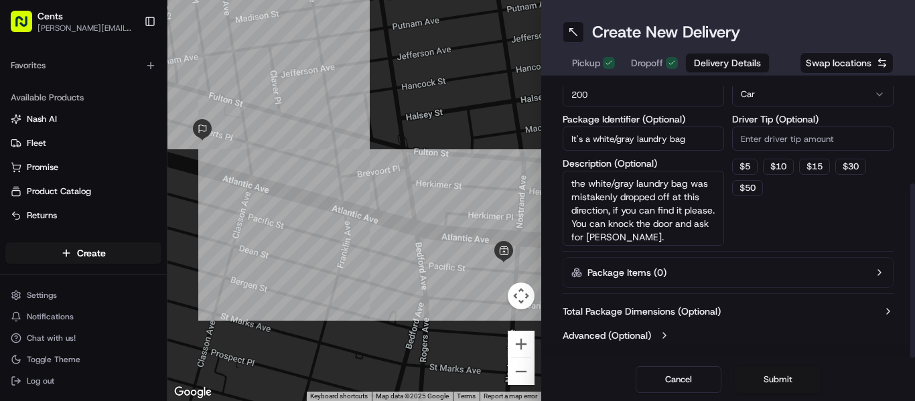
click at [774, 387] on button "Submit" at bounding box center [778, 379] width 86 height 27
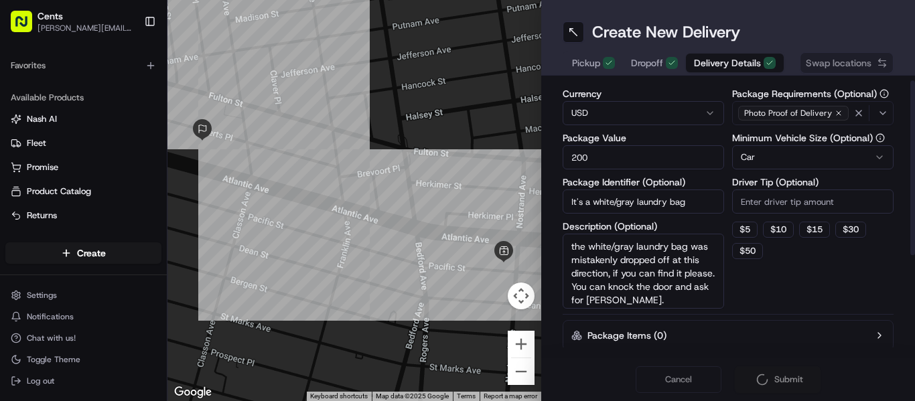
scroll to position [0, 0]
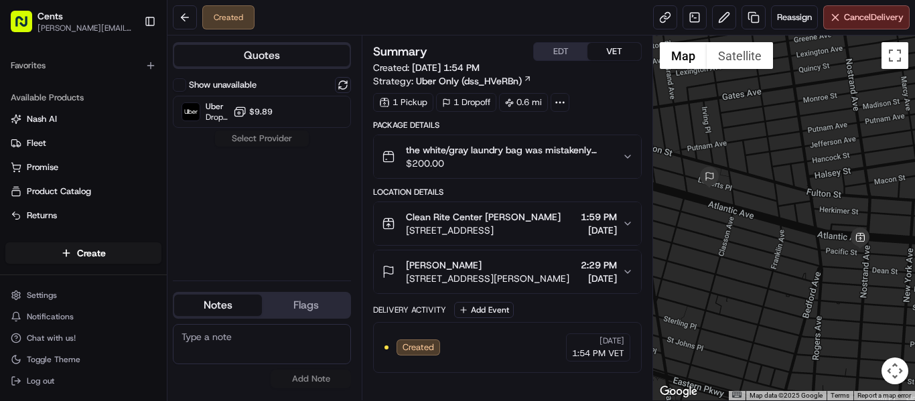
click at [528, 269] on div "Hannah Pivo" at bounding box center [487, 265] width 163 height 13
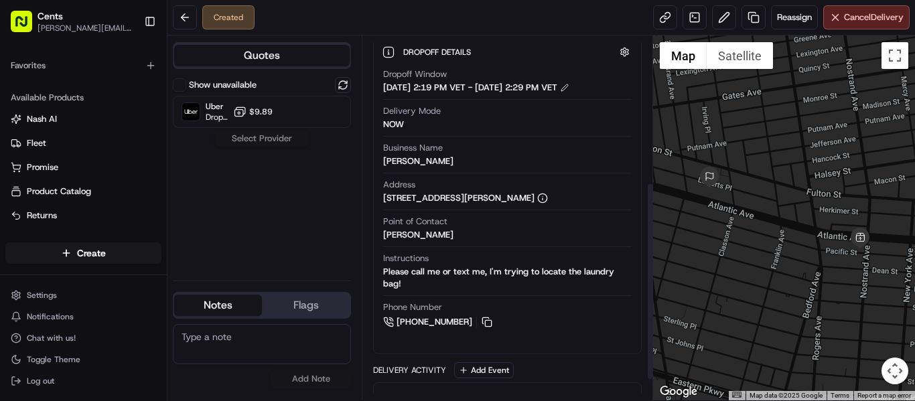
scroll to position [268, 0]
click at [488, 322] on button at bounding box center [487, 321] width 15 height 15
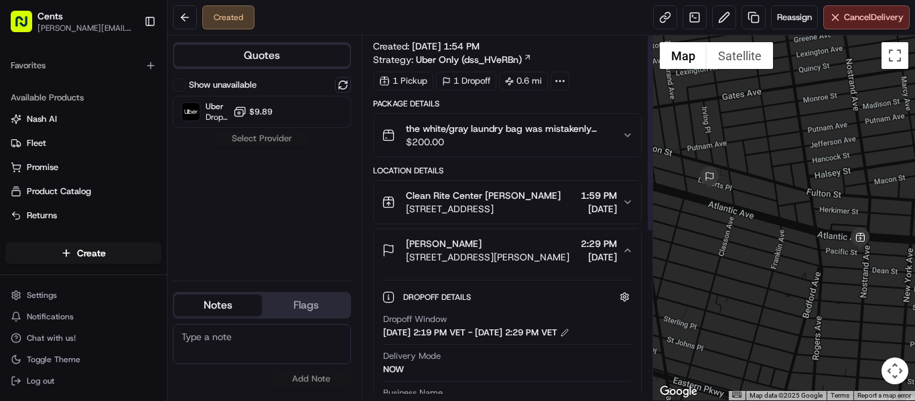
scroll to position [0, 0]
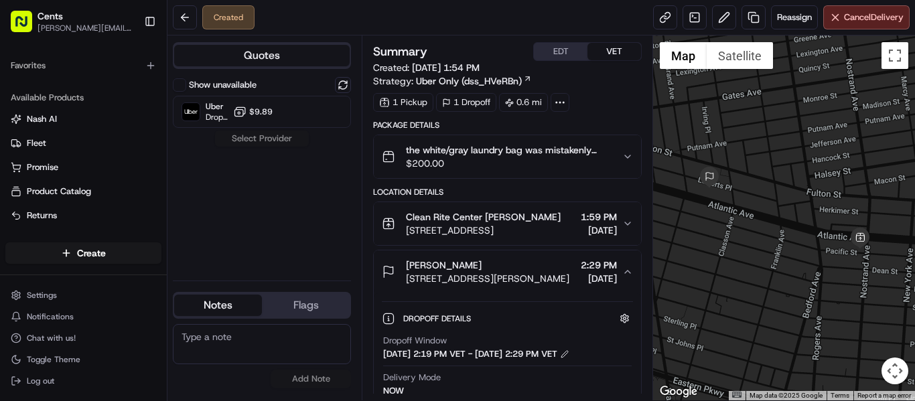
click at [564, 51] on button "EDT" at bounding box center [561, 51] width 54 height 17
click at [619, 47] on button "VET" at bounding box center [615, 51] width 54 height 17
click at [570, 52] on button "EDT" at bounding box center [561, 51] width 54 height 17
click at [726, 16] on button at bounding box center [724, 17] width 24 height 24
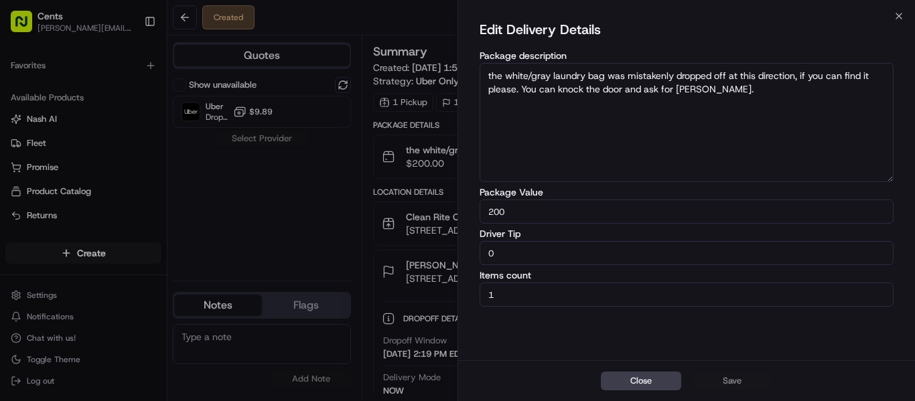
click at [790, 86] on textarea "the white/gray laundry bag was mistakenly dropped off at this direction, if you…" at bounding box center [687, 122] width 414 height 119
paste textarea "+15204959060"
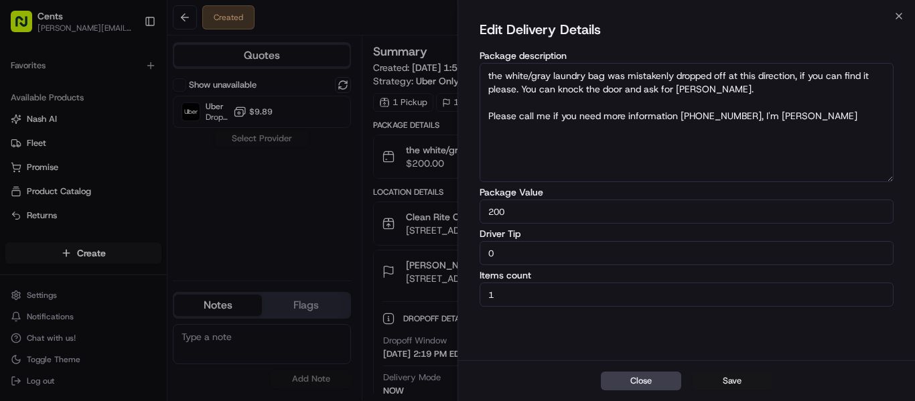
type textarea "the white/gray laundry bag was mistakenly dropped off at this direction, if you…"
click at [737, 385] on button "Save" at bounding box center [732, 381] width 80 height 19
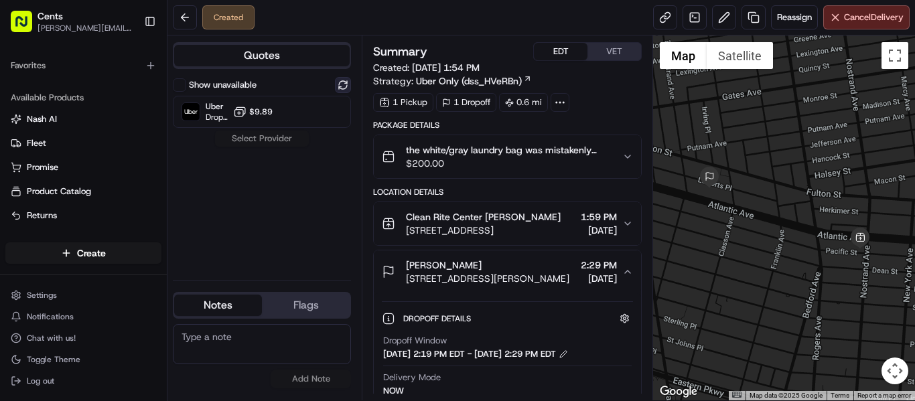
click at [346, 87] on button at bounding box center [343, 85] width 16 height 16
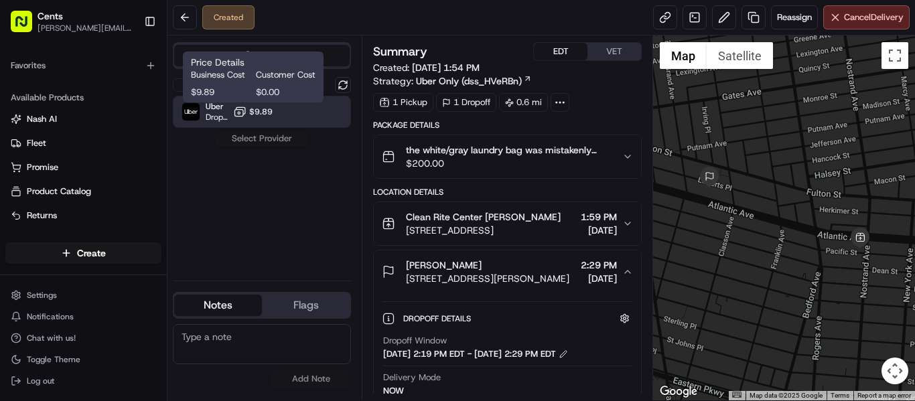
click at [245, 107] on icon at bounding box center [240, 110] width 9 height 7
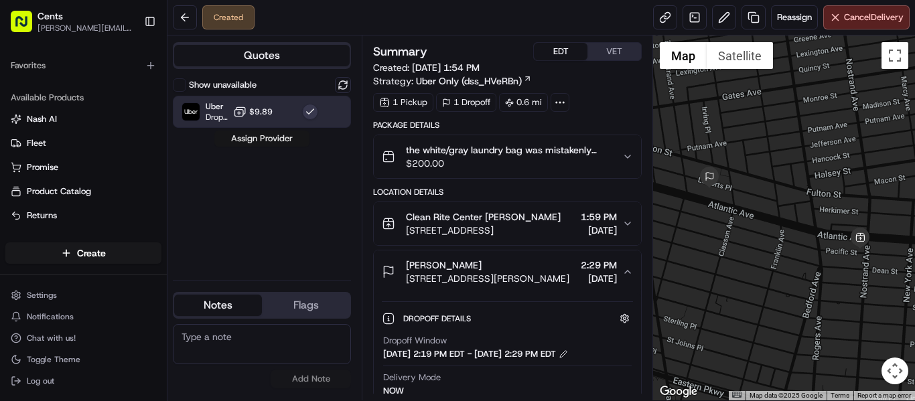
click at [266, 138] on button "Assign Provider" at bounding box center [261, 139] width 95 height 16
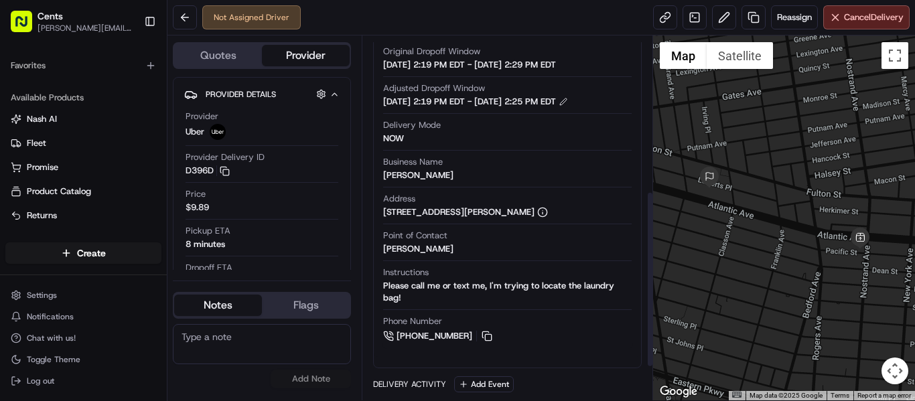
scroll to position [387, 0]
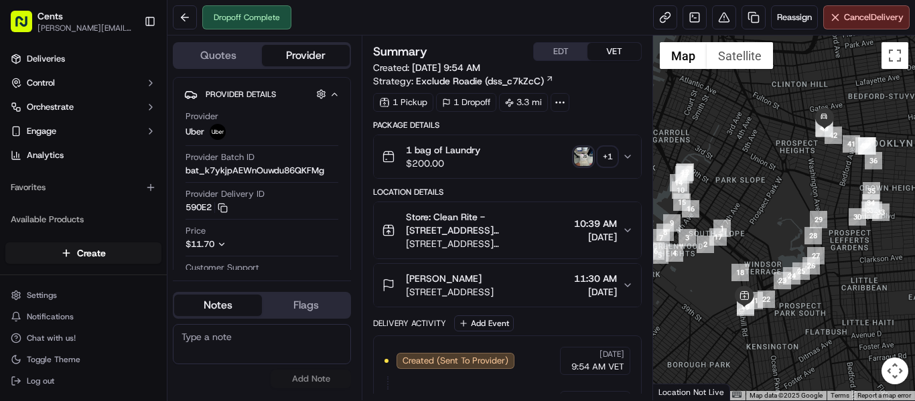
drag, startPoint x: 402, startPoint y: 290, endPoint x: 555, endPoint y: 291, distance: 152.7
click at [555, 291] on div "Hannah Pivo 102 Lefferts Place, Brooklyn, NY 11238, US 11:30 AM 09/16/2025" at bounding box center [502, 285] width 240 height 27
copy span "102 Lefferts Place, Brooklyn, NY"
click at [507, 268] on button "Hannah Pivo 102 Lefferts Place, Brooklyn, NY 11238, US 11:30 AM 09/16/2025" at bounding box center [507, 285] width 267 height 43
copy span "[PERSON_NAME]"
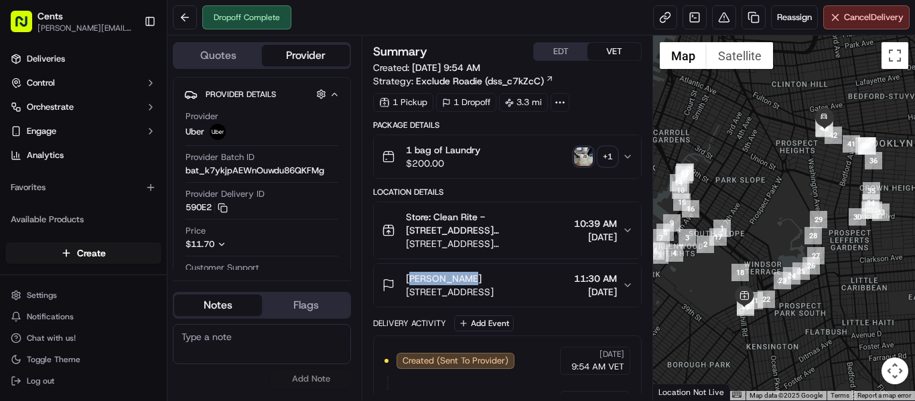
drag, startPoint x: 408, startPoint y: 279, endPoint x: 468, endPoint y: 281, distance: 59.6
click at [468, 281] on div "[PERSON_NAME]" at bounding box center [450, 278] width 88 height 13
click at [574, 279] on span "11:30 AM" at bounding box center [595, 278] width 43 height 13
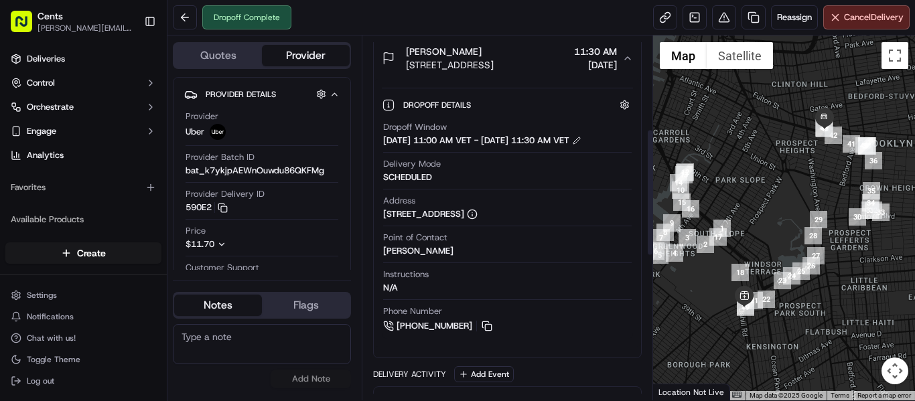
scroll to position [268, 0]
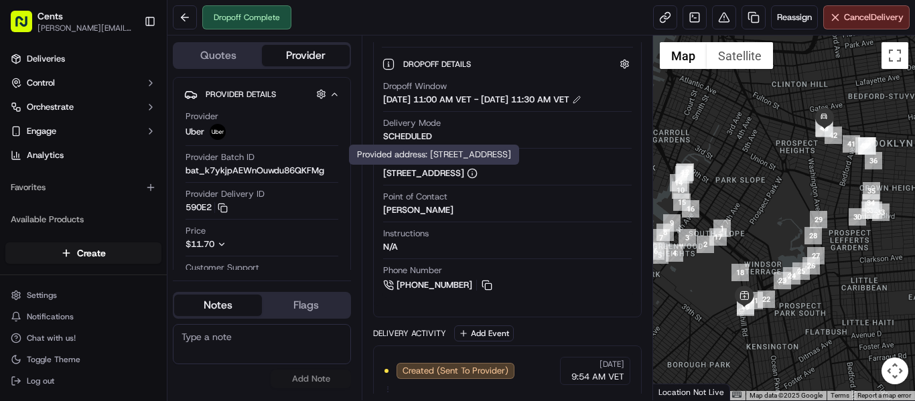
click at [478, 180] on div "102 Lefferts Place, Brooklyn, NY 11238, US" at bounding box center [430, 173] width 94 height 12
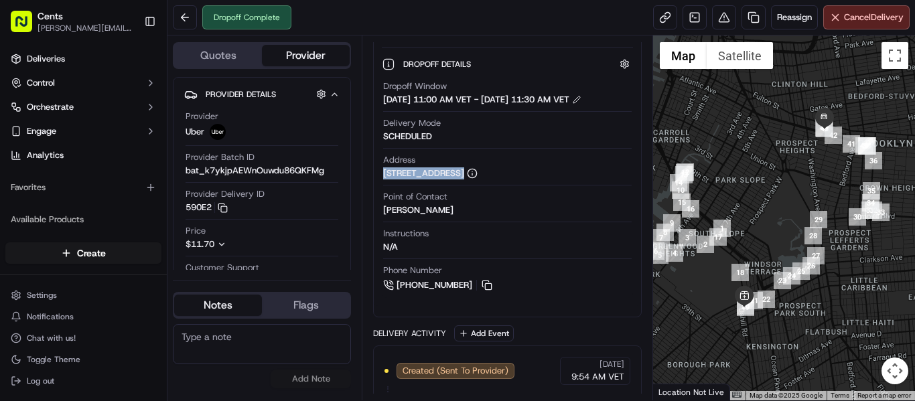
click at [478, 180] on div "102 Lefferts Place, Brooklyn, NY 11238, US" at bounding box center [430, 173] width 94 height 12
copy div "102 Lefferts Place, Brooklyn, NY 11238, US"
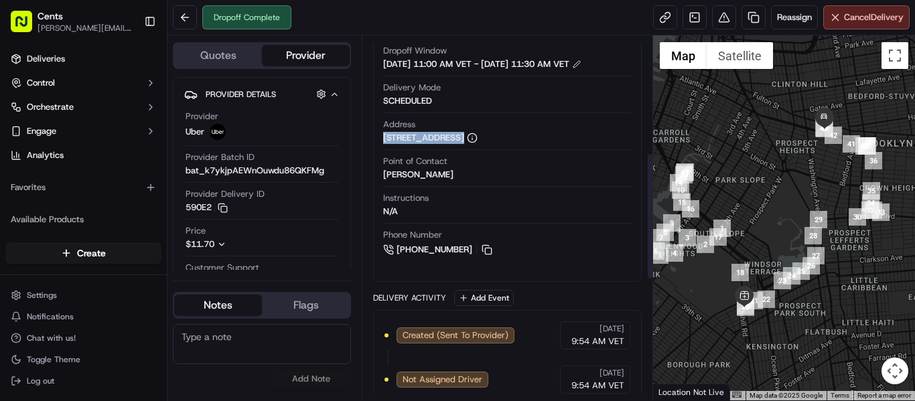
scroll to position [335, 0]
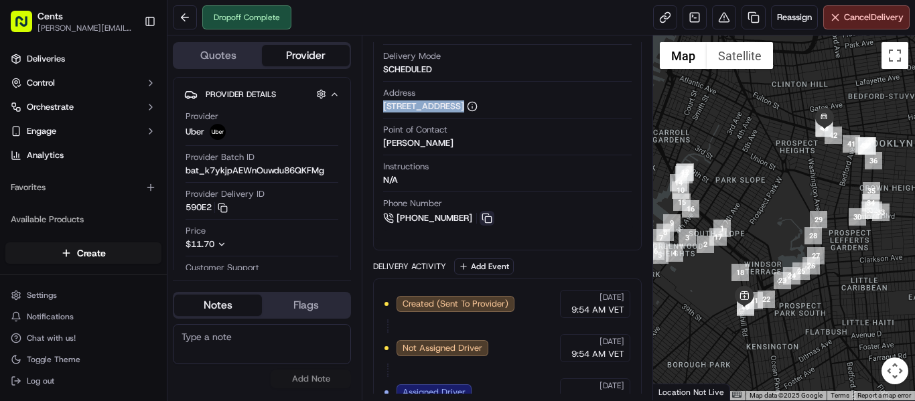
click at [487, 226] on button at bounding box center [487, 218] width 15 height 15
click at [482, 226] on button at bounding box center [487, 218] width 15 height 15
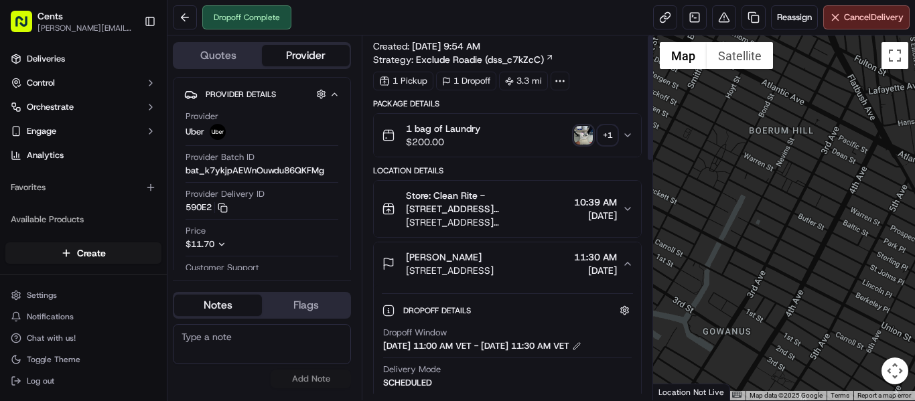
scroll to position [0, 0]
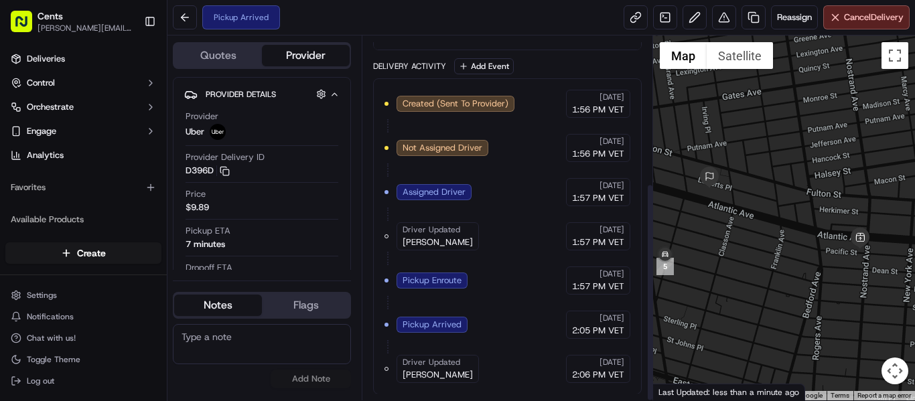
scroll to position [245, 0]
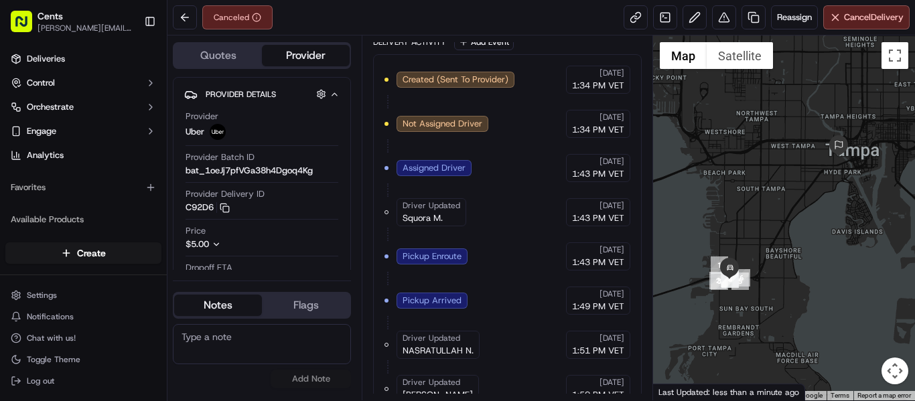
scroll to position [333, 0]
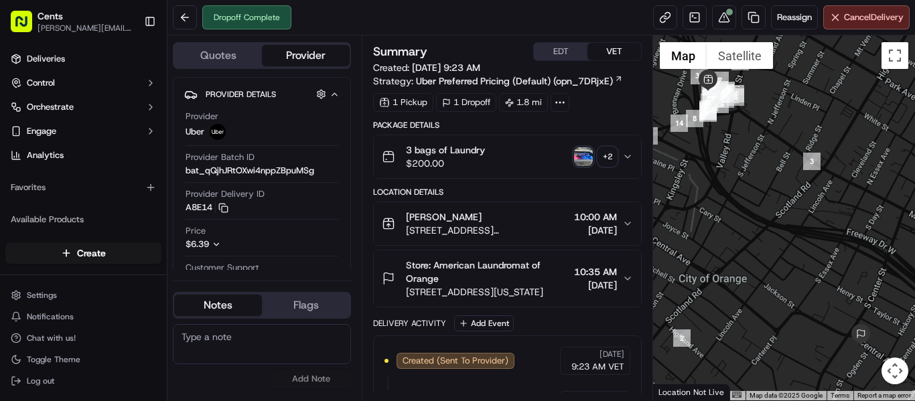
click at [588, 150] on img "button" at bounding box center [583, 156] width 19 height 19
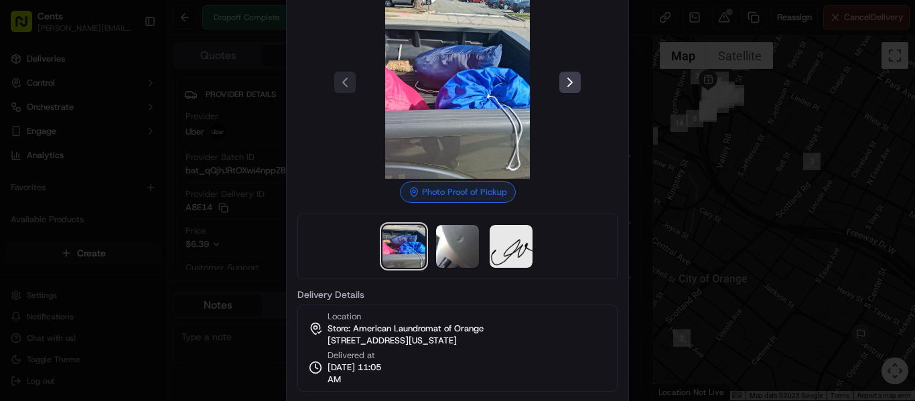
click at [568, 99] on div at bounding box center [457, 82] width 320 height 193
click at [570, 81] on button at bounding box center [569, 82] width 21 height 21
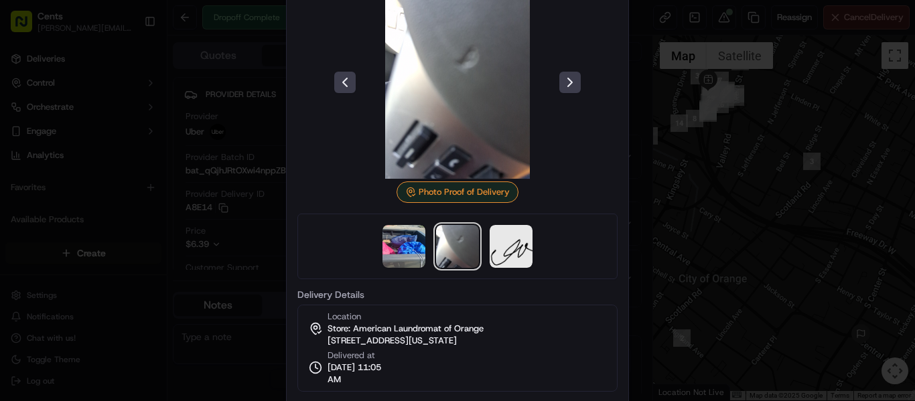
click at [703, 127] on div at bounding box center [457, 200] width 915 height 401
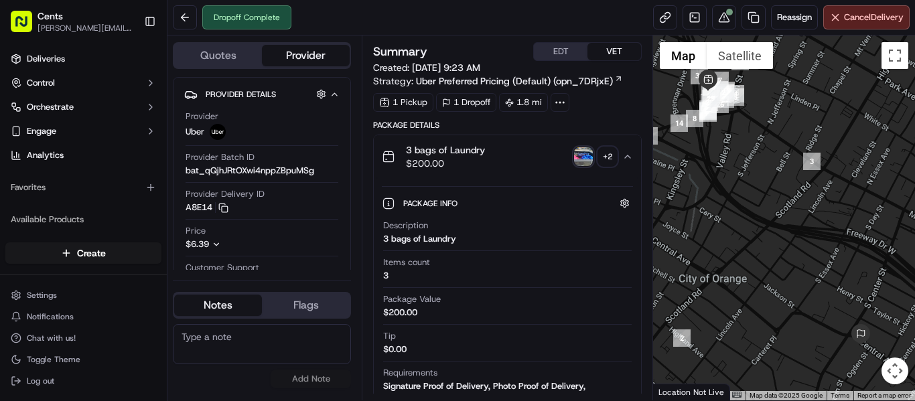
click at [575, 157] on img "button" at bounding box center [583, 156] width 19 height 19
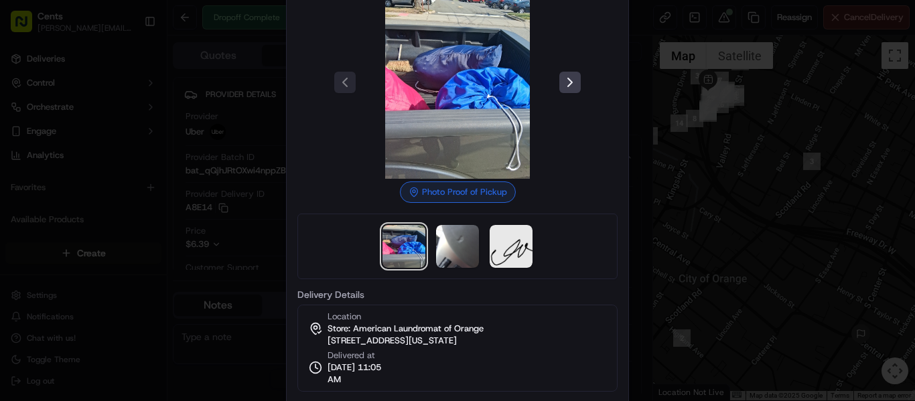
click at [691, 77] on div at bounding box center [457, 200] width 915 height 401
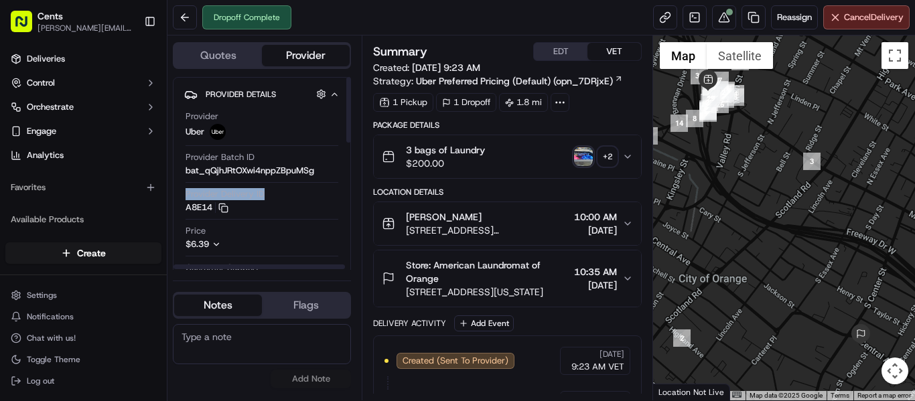
drag, startPoint x: 187, startPoint y: 199, endPoint x: 273, endPoint y: 194, distance: 85.9
click at [273, 194] on div "Provider Delivery ID A8E14 Copy del_OE3Qh73jSpWHFxRPoXqOFA A8E14" at bounding box center [262, 200] width 153 height 25
click at [728, 9] on div at bounding box center [729, 12] width 7 height 7
click at [549, 216] on div "John Mobley" at bounding box center [487, 216] width 163 height 13
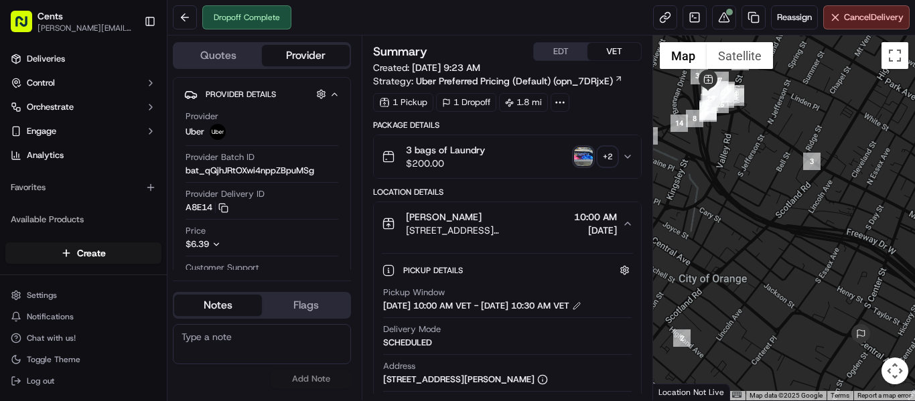
click at [625, 153] on icon "button" at bounding box center [627, 156] width 11 height 11
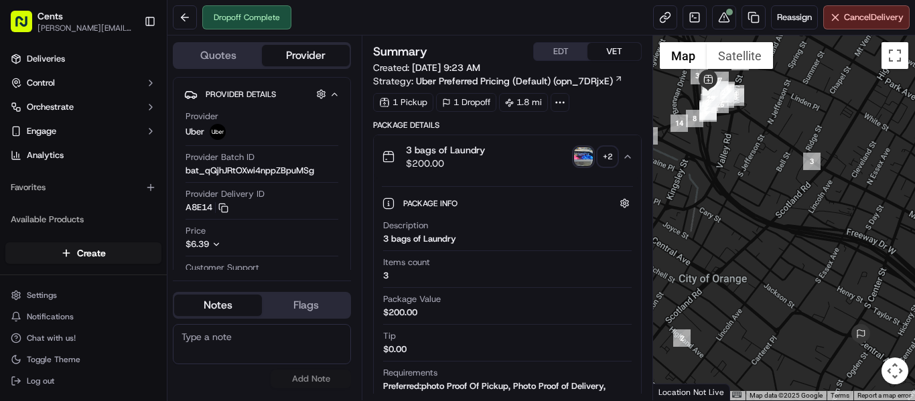
click at [579, 154] on img "button" at bounding box center [583, 156] width 19 height 19
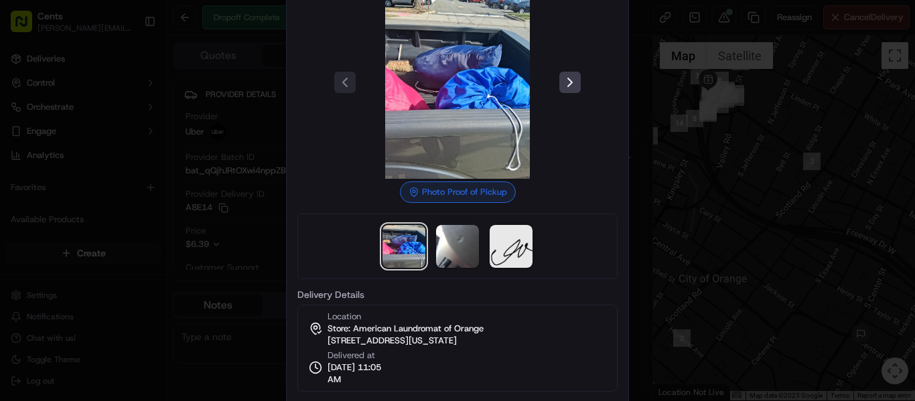
click at [432, 243] on div at bounding box center [457, 247] width 320 height 66
click at [450, 243] on img at bounding box center [457, 246] width 43 height 43
click at [723, 120] on div at bounding box center [457, 200] width 915 height 401
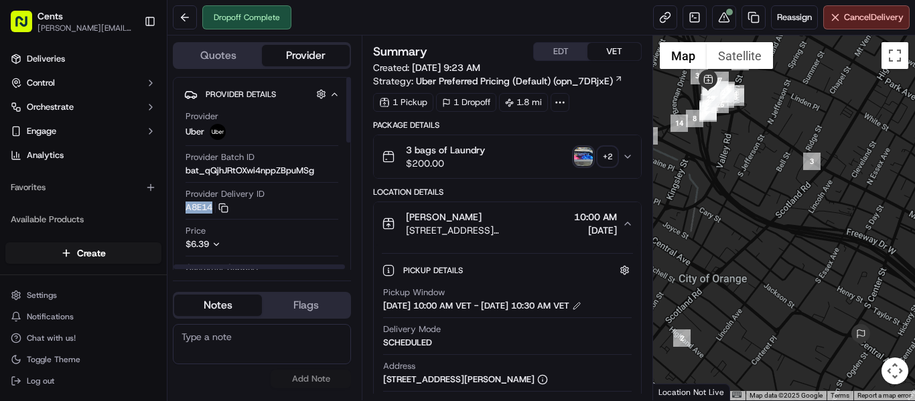
copy button "A8E14"
drag, startPoint x: 211, startPoint y: 209, endPoint x: 176, endPoint y: 209, distance: 34.8
click at [176, 209] on div "Provider Details Hidden ( 3 ) Provider Uber Provider Batch ID bat_qQjhJRtOXwi4n…" at bounding box center [262, 188] width 178 height 223
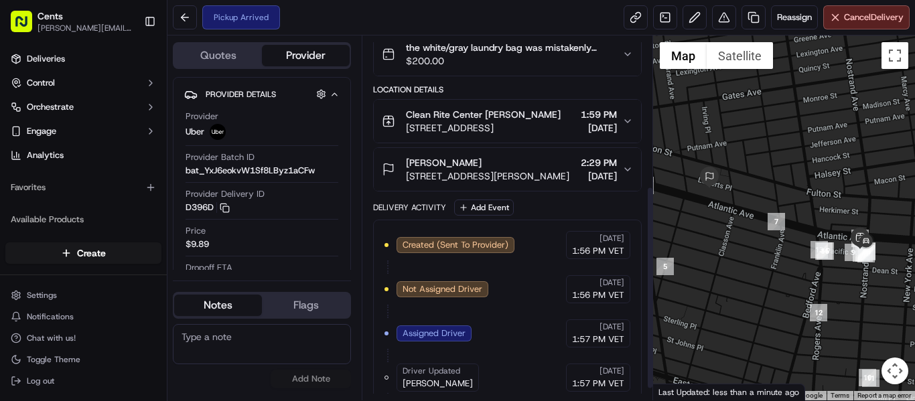
scroll to position [289, 0]
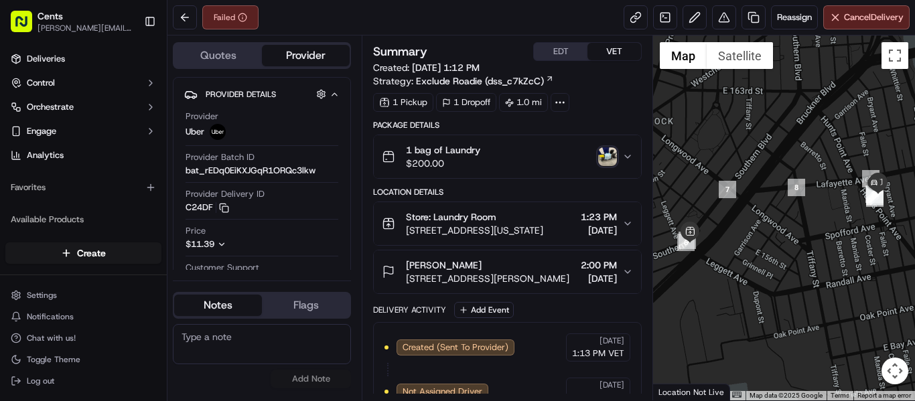
click at [602, 161] on img "button" at bounding box center [607, 156] width 19 height 19
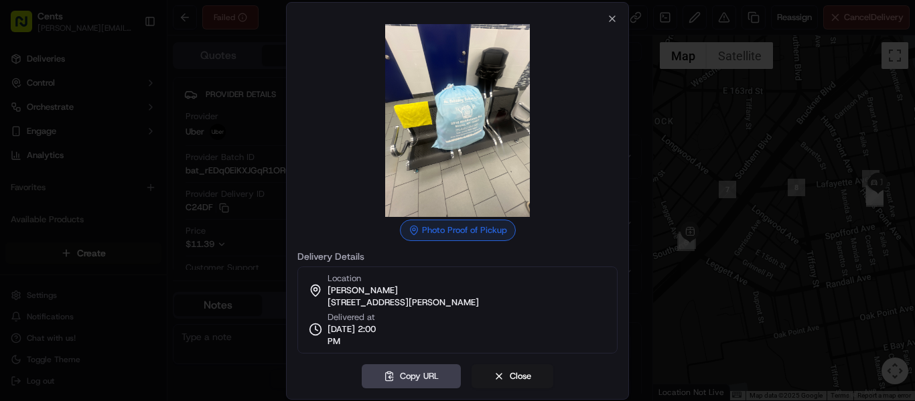
click at [683, 135] on div at bounding box center [457, 200] width 915 height 401
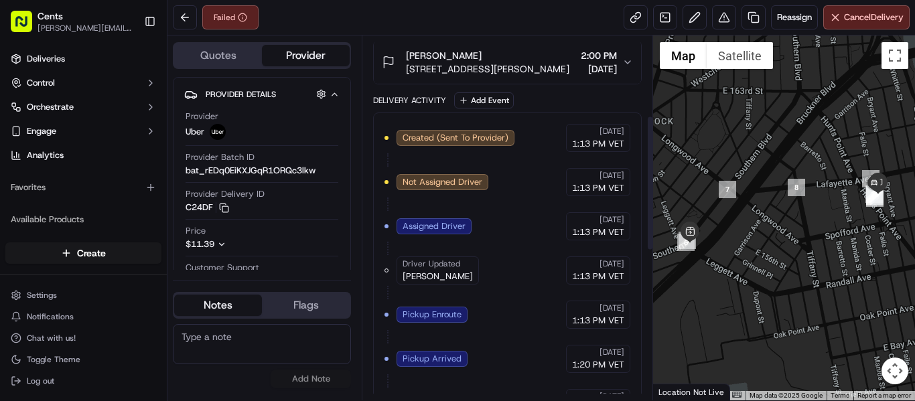
scroll to position [214, 0]
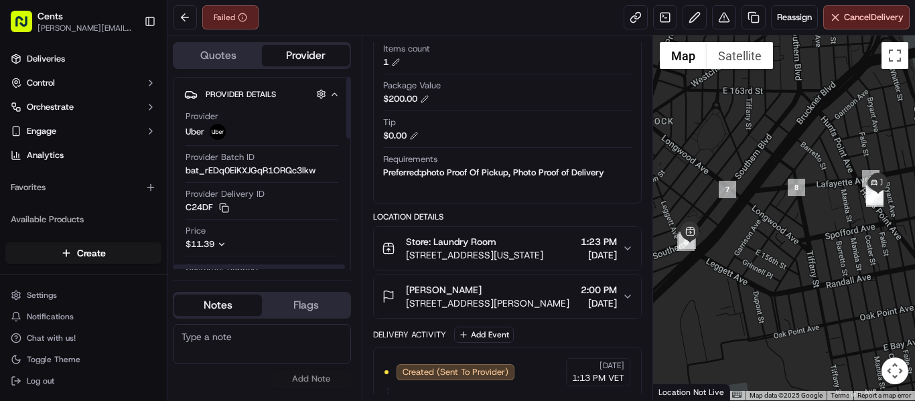
click at [212, 208] on button "C24DF Copy del_029aoS71QRSu-Ny11Xwk3w C24DF" at bounding box center [208, 208] width 44 height 12
click at [222, 207] on icon "button" at bounding box center [224, 208] width 10 height 10
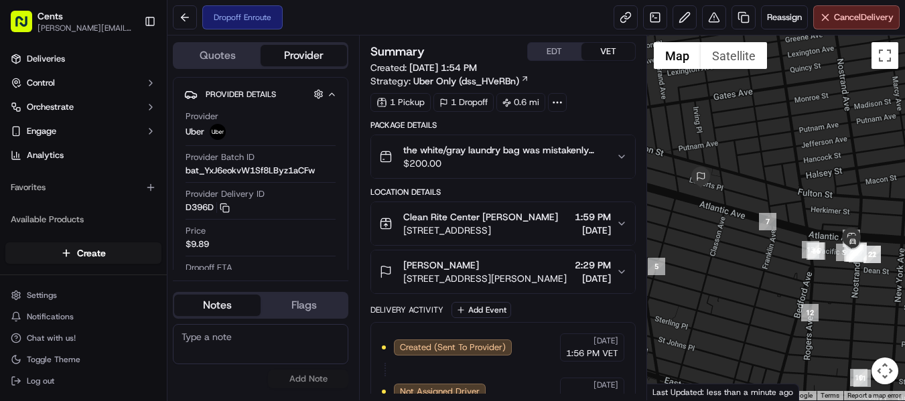
click at [590, 153] on span "the white/gray laundry bag was mistakenly dropped off at this direction, if you…" at bounding box center [504, 149] width 202 height 13
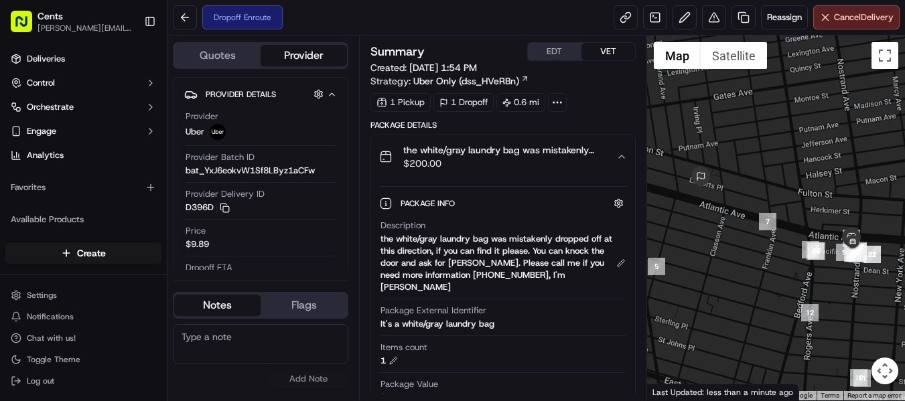
click at [590, 153] on span "the white/gray laundry bag was mistakenly dropped off at this direction, if you…" at bounding box center [504, 149] width 202 height 13
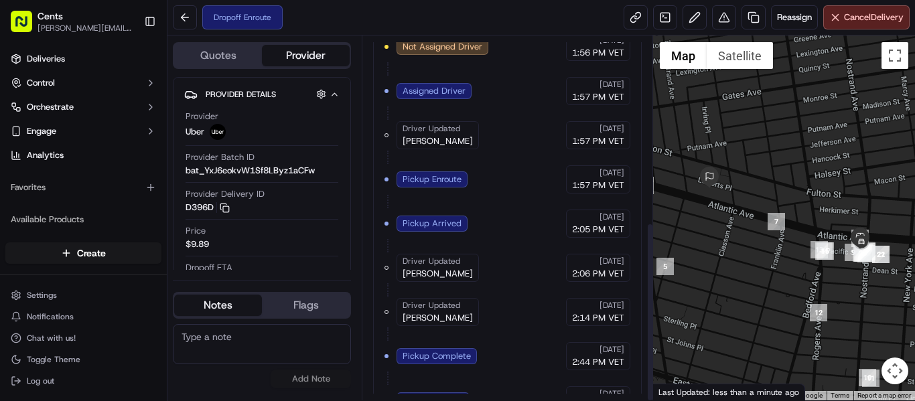
scroll to position [377, 0]
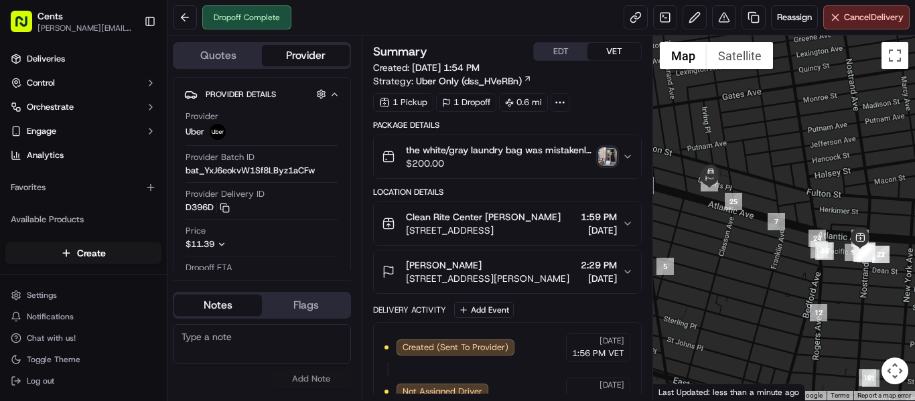
click at [614, 158] on img "button" at bounding box center [607, 156] width 19 height 19
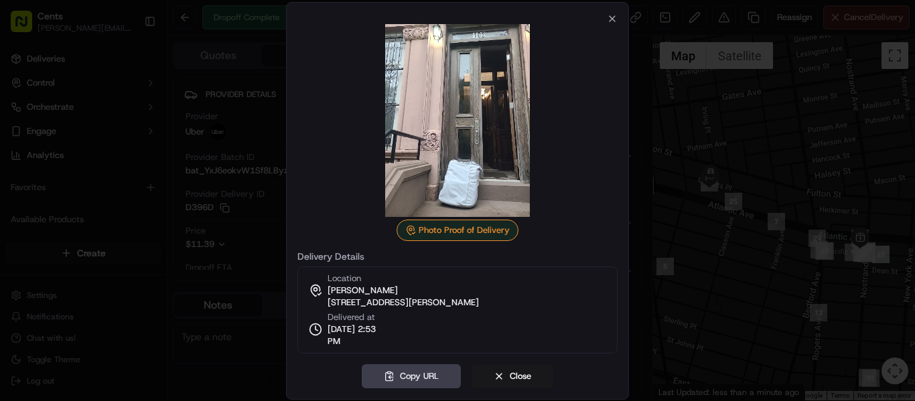
click at [711, 150] on div at bounding box center [457, 200] width 915 height 401
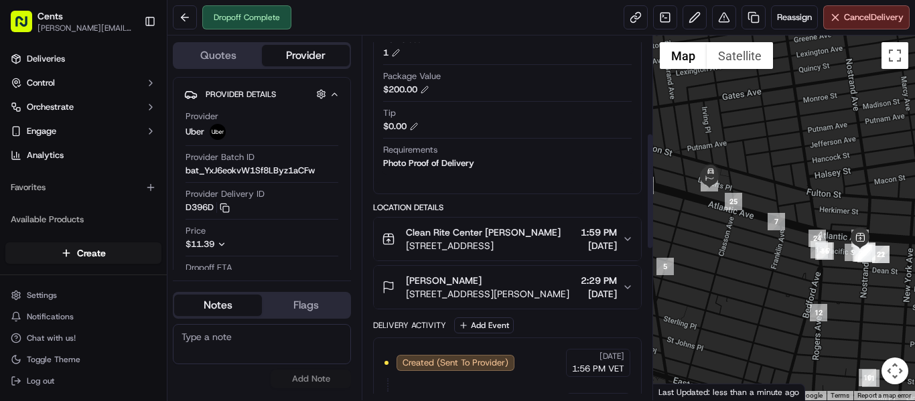
scroll to position [40, 0]
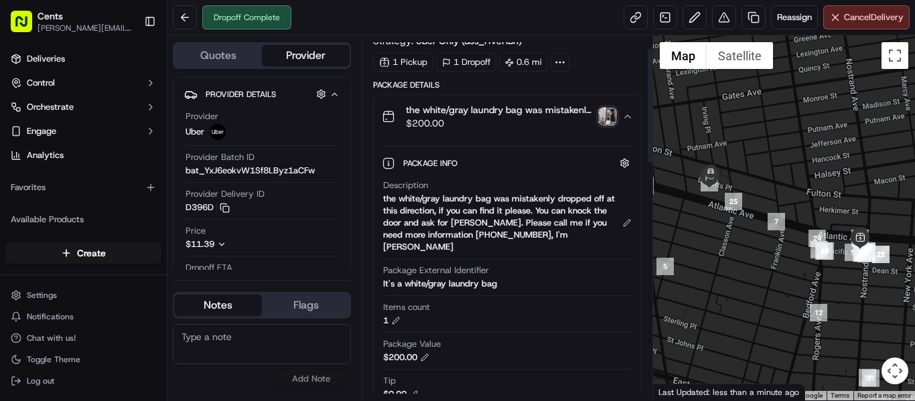
click at [610, 119] on img "button" at bounding box center [607, 116] width 19 height 19
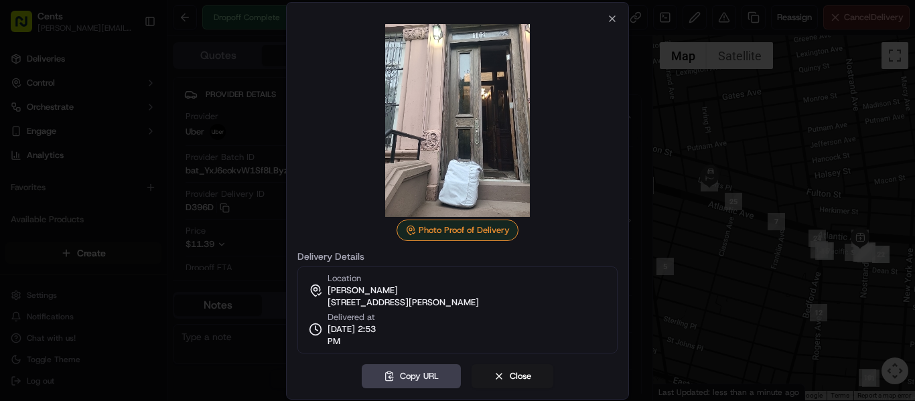
click at [694, 186] on div at bounding box center [457, 200] width 915 height 401
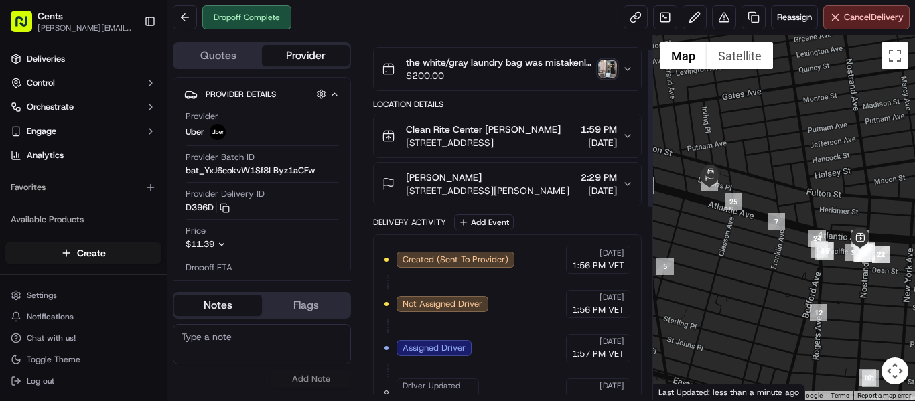
scroll to position [0, 0]
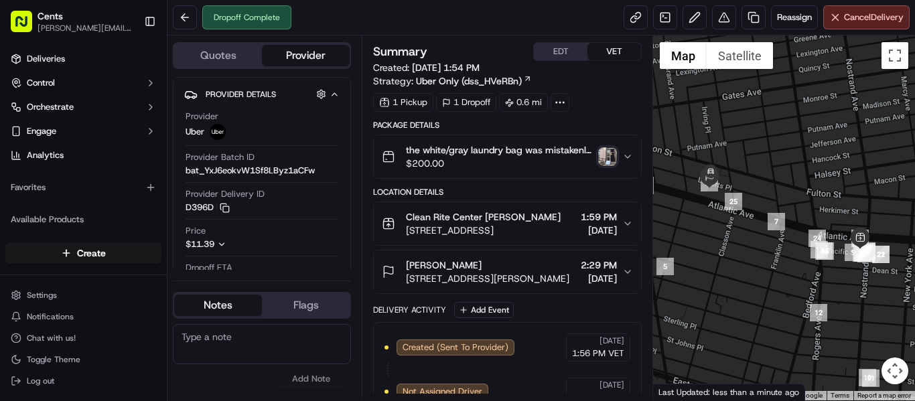
click at [612, 150] on img "button" at bounding box center [607, 156] width 19 height 19
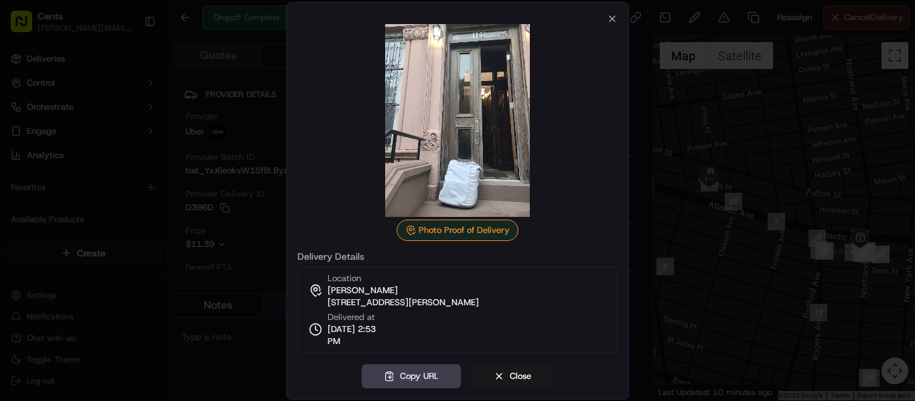
click at [703, 149] on div at bounding box center [457, 200] width 915 height 401
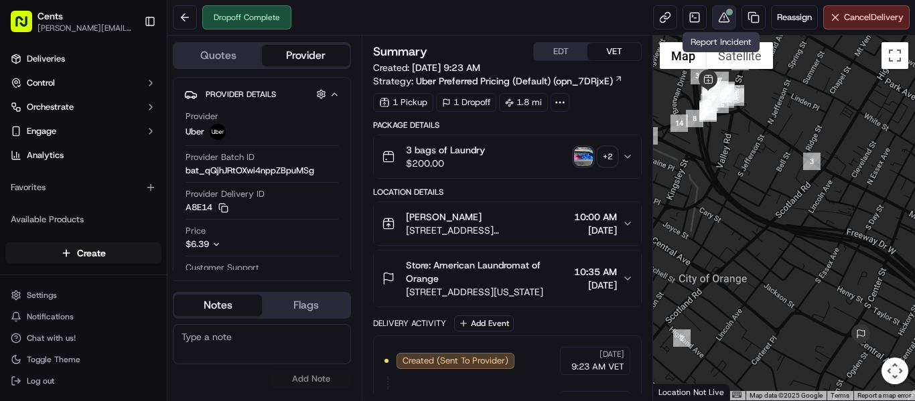
click at [720, 15] on button at bounding box center [724, 17] width 24 height 24
